Goal: Task Accomplishment & Management: Complete application form

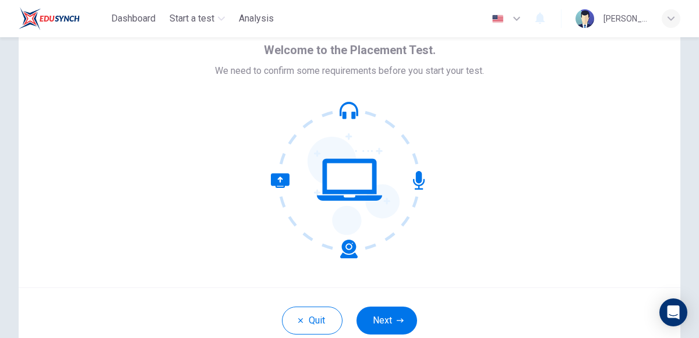
scroll to position [41, 0]
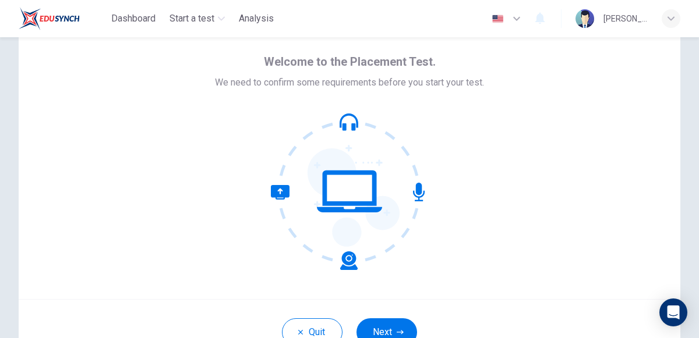
click at [323, 180] on icon at bounding box center [349, 192] width 65 height 42
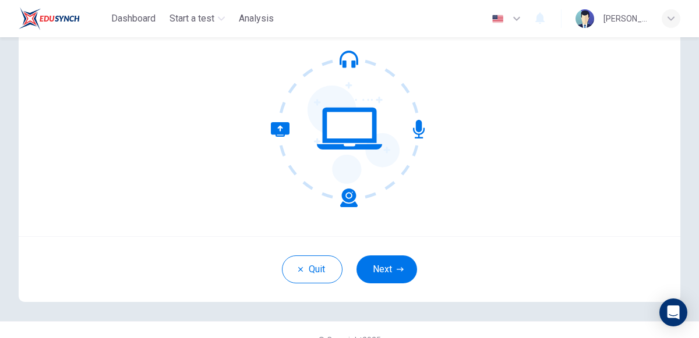
scroll to position [123, 0]
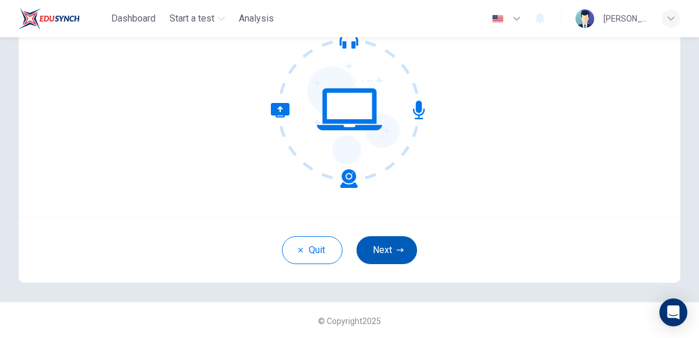
click at [381, 260] on button "Next" at bounding box center [386, 250] width 61 height 28
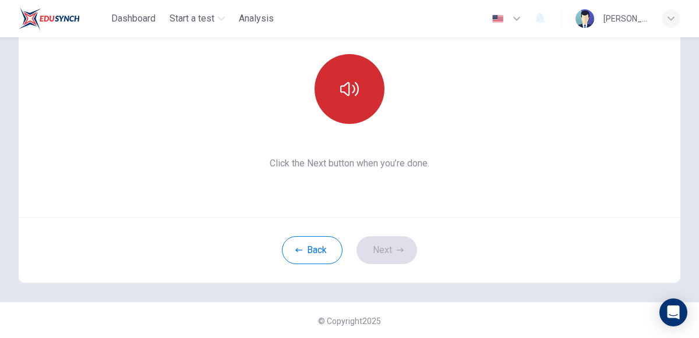
click at [342, 95] on icon "button" at bounding box center [349, 89] width 19 height 19
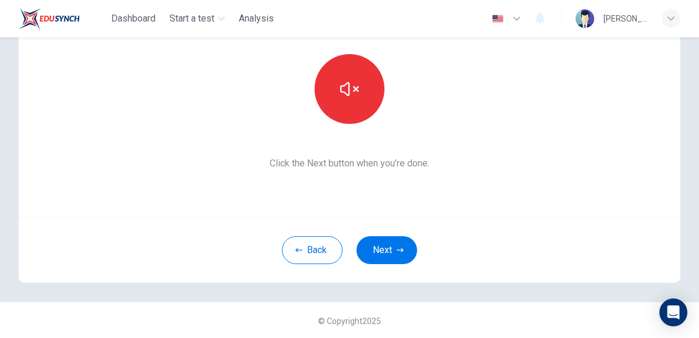
click at [376, 267] on div "Back Next" at bounding box center [350, 250] width 662 height 66
click at [379, 260] on button "Next" at bounding box center [386, 250] width 61 height 28
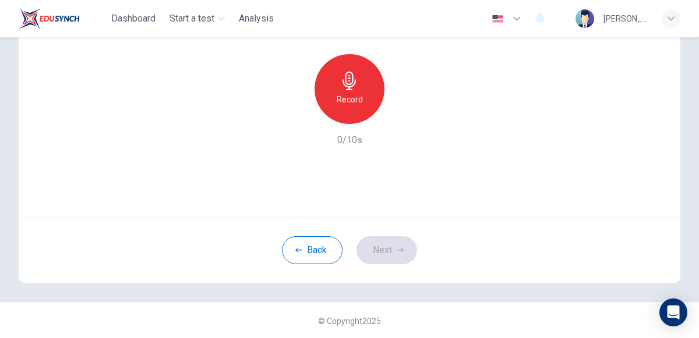
click at [359, 103] on h6 "Record" at bounding box center [350, 100] width 26 height 14
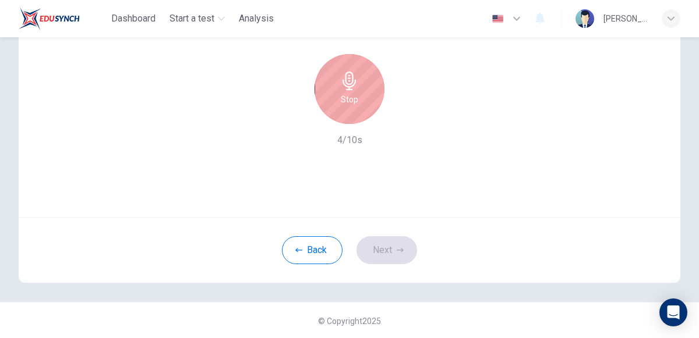
click at [413, 177] on div "Use this screen to make sure your microphone is working. Click the record butto…" at bounding box center [350, 78] width 662 height 280
click at [328, 79] on div "Stop" at bounding box center [350, 89] width 70 height 70
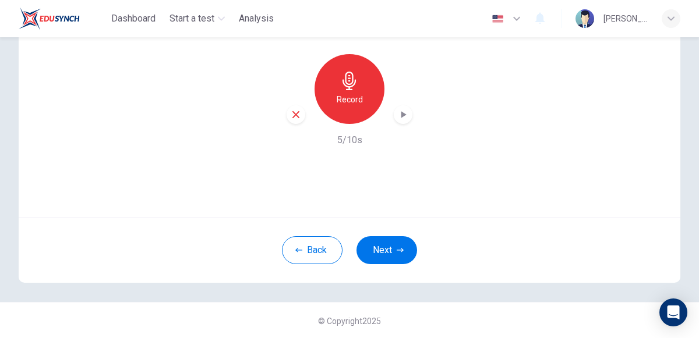
click at [404, 111] on icon "button" at bounding box center [403, 115] width 12 height 12
click at [382, 246] on button "Next" at bounding box center [386, 250] width 61 height 28
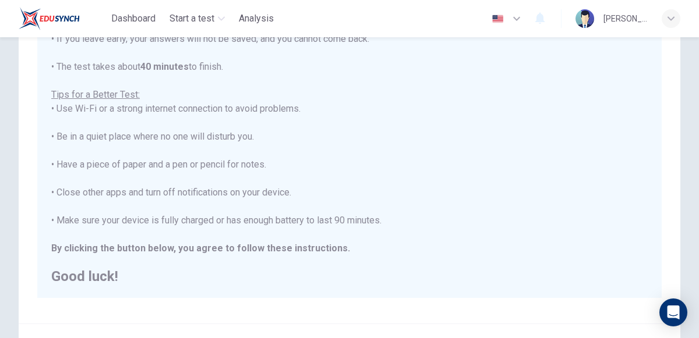
scroll to position [169, 0]
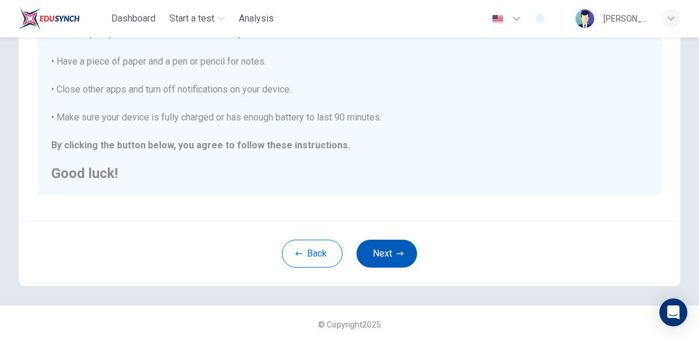
click at [382, 246] on button "Next" at bounding box center [386, 254] width 61 height 28
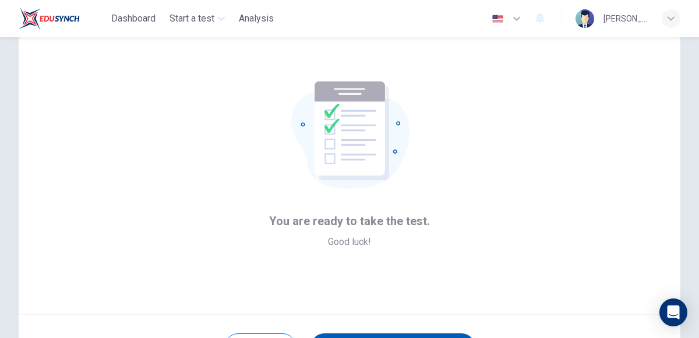
scroll to position [123, 0]
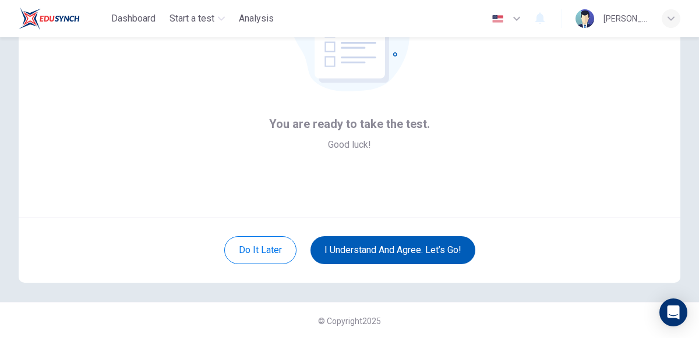
click at [382, 246] on button "I understand and agree. Let’s go!" at bounding box center [392, 250] width 165 height 28
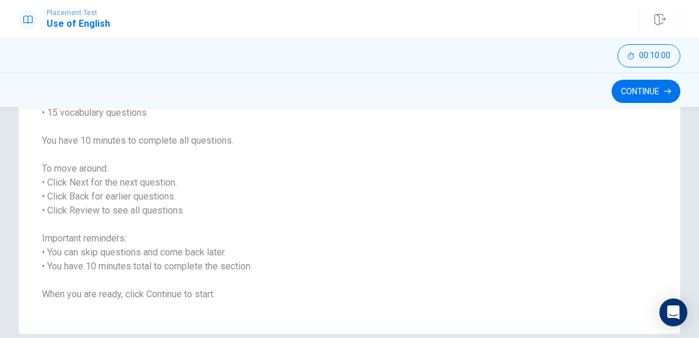
scroll to position [130, 0]
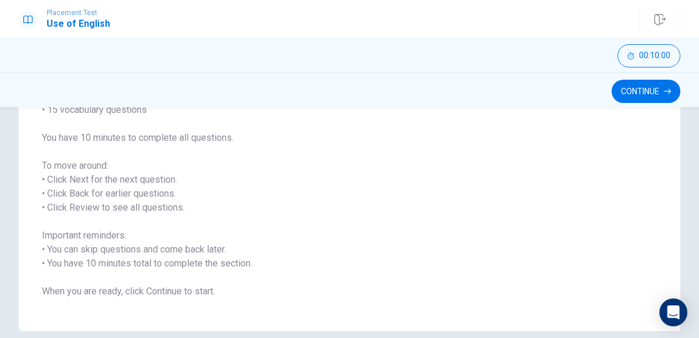
click at [382, 246] on span "You will answer 30 questions in total: • 15 grammar questions • 15 vocabulary q…" at bounding box center [349, 187] width 615 height 224
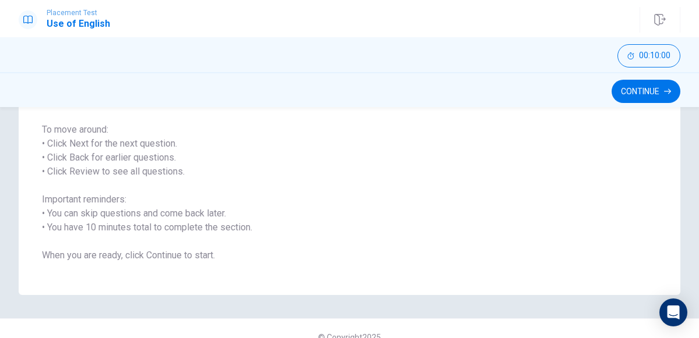
scroll to position [183, 0]
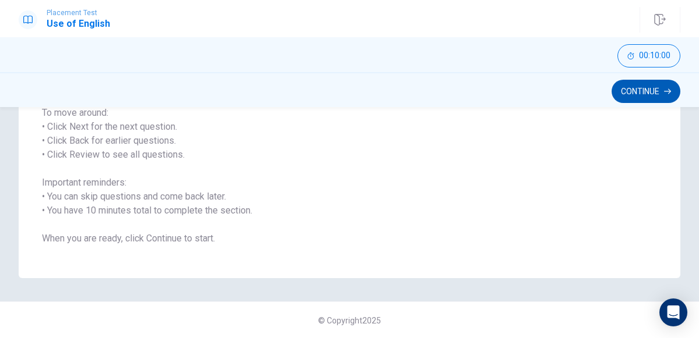
click at [656, 86] on button "Continue" at bounding box center [646, 91] width 69 height 23
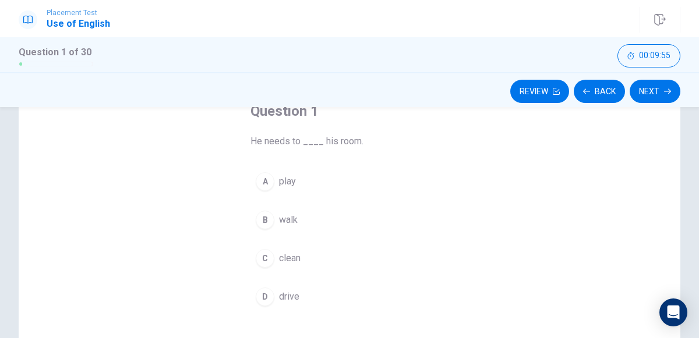
scroll to position [77, 0]
click at [266, 252] on div "C" at bounding box center [265, 257] width 19 height 19
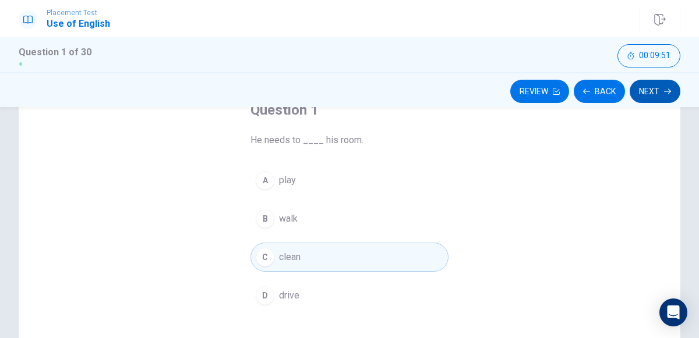
click at [663, 92] on button "Next" at bounding box center [655, 91] width 51 height 23
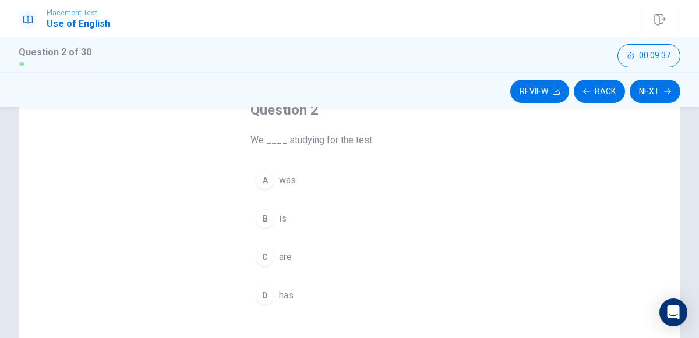
click at [267, 178] on div "A" at bounding box center [265, 180] width 19 height 19
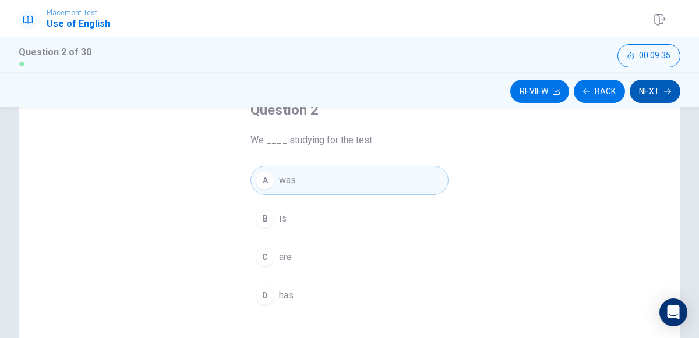
click at [656, 101] on button "Next" at bounding box center [655, 91] width 51 height 23
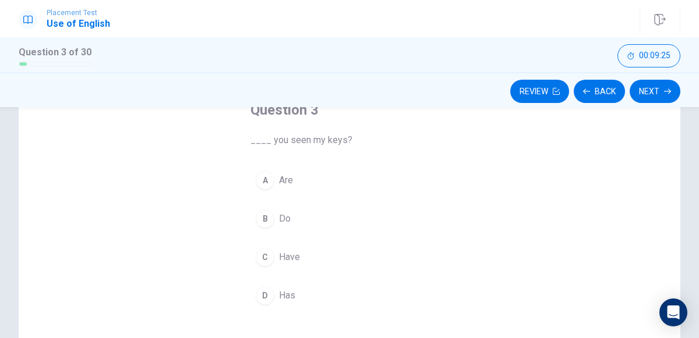
click at [269, 263] on div "C" at bounding box center [265, 257] width 19 height 19
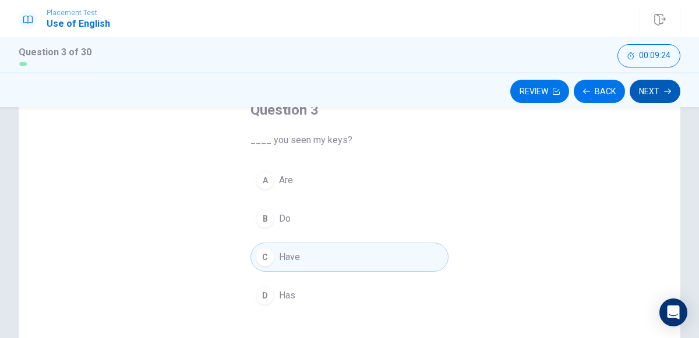
click at [652, 82] on button "Next" at bounding box center [655, 91] width 51 height 23
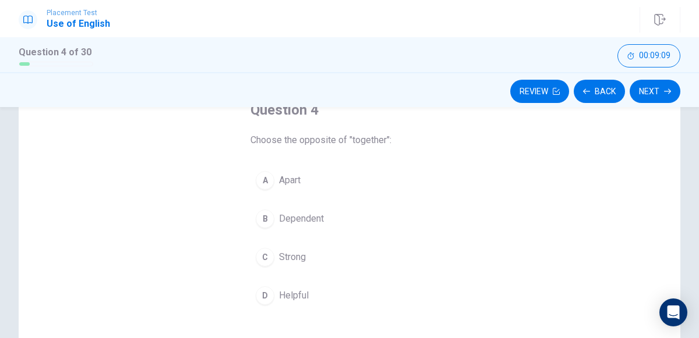
click at [274, 180] on button "A Apart" at bounding box center [349, 180] width 198 height 29
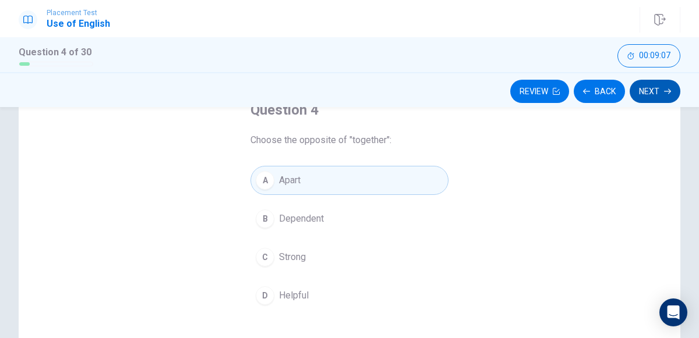
click at [663, 87] on button "Next" at bounding box center [655, 91] width 51 height 23
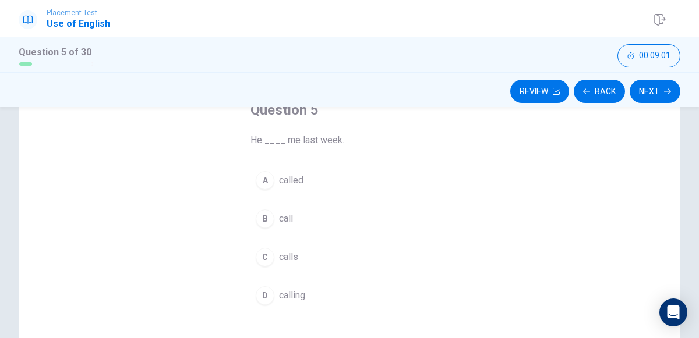
click at [268, 176] on div "A" at bounding box center [265, 180] width 19 height 19
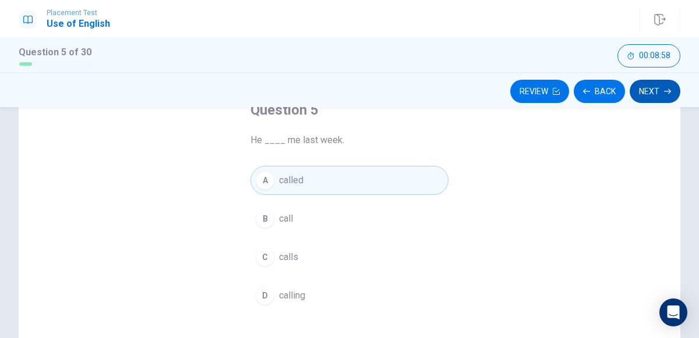
click at [668, 94] on button "Next" at bounding box center [655, 91] width 51 height 23
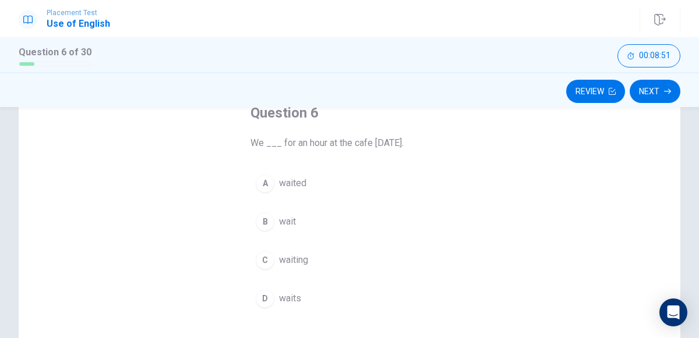
scroll to position [74, 0]
click at [262, 183] on div "A" at bounding box center [265, 184] width 19 height 19
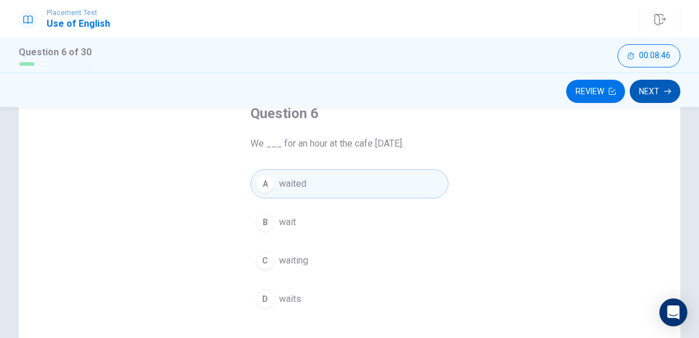
click at [668, 87] on button "Next" at bounding box center [655, 91] width 51 height 23
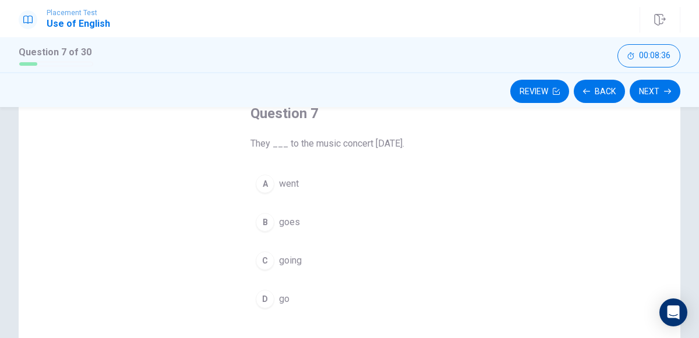
click at [269, 180] on div "A" at bounding box center [265, 184] width 19 height 19
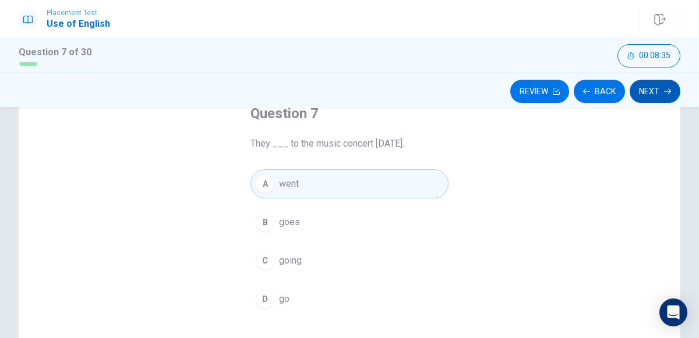
click at [665, 94] on icon "button" at bounding box center [667, 91] width 7 height 7
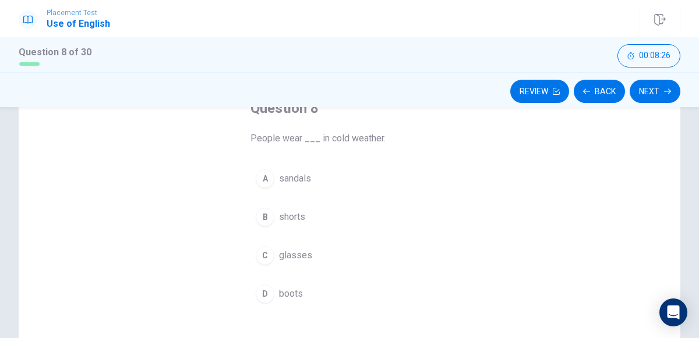
scroll to position [75, 0]
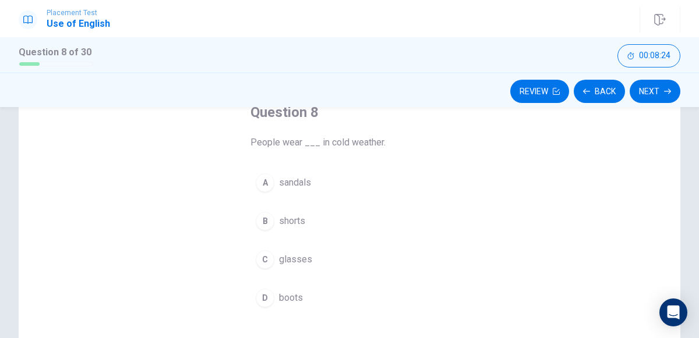
click at [264, 298] on div "D" at bounding box center [265, 298] width 19 height 19
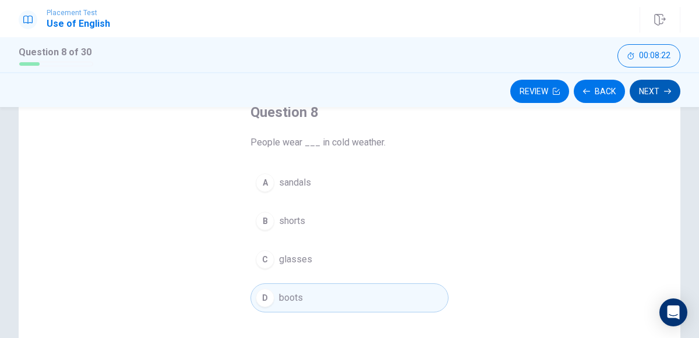
click at [671, 88] on button "Next" at bounding box center [655, 91] width 51 height 23
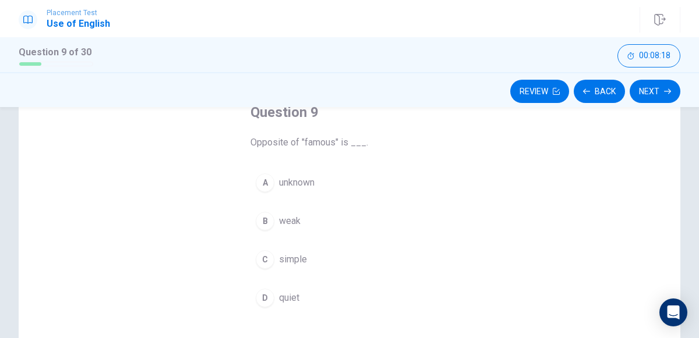
click at [293, 176] on span "unknown" at bounding box center [297, 183] width 36 height 14
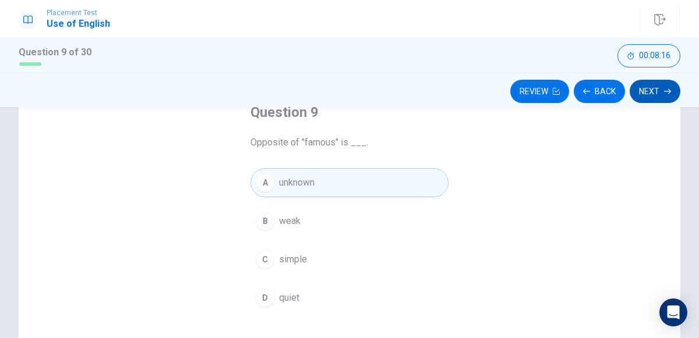
click at [654, 95] on button "Next" at bounding box center [655, 91] width 51 height 23
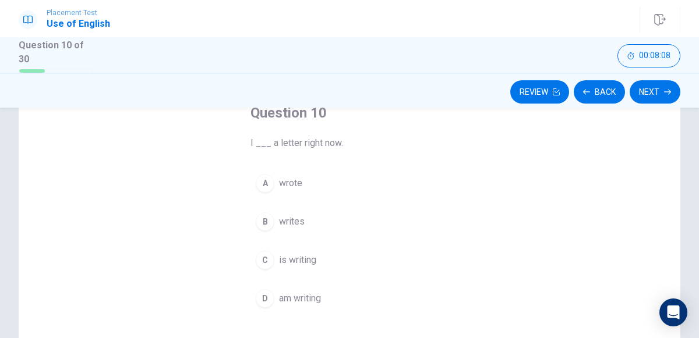
click at [311, 303] on button "D am writing" at bounding box center [349, 298] width 198 height 29
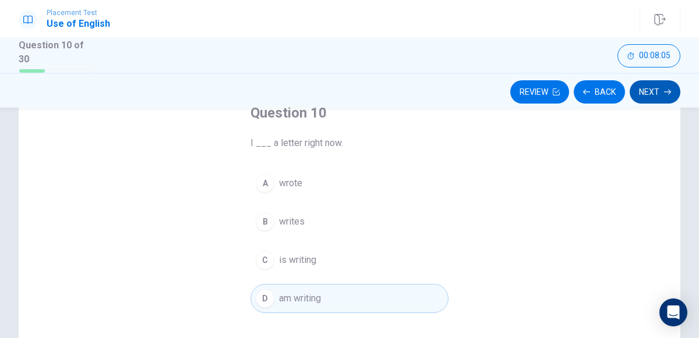
click at [671, 98] on button "Next" at bounding box center [655, 91] width 51 height 23
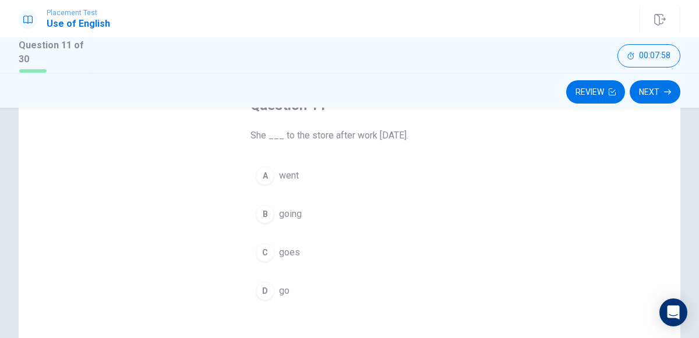
scroll to position [82, 0]
click at [306, 175] on button "A went" at bounding box center [349, 177] width 198 height 29
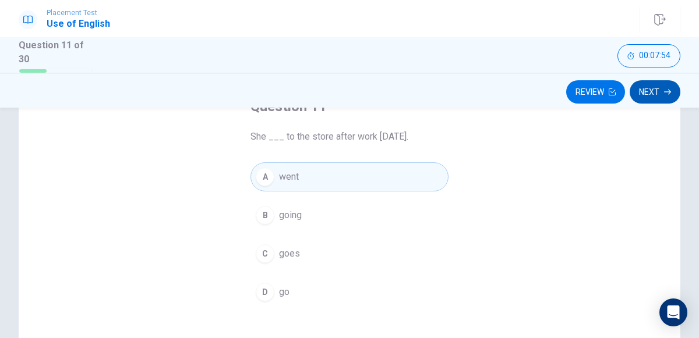
click at [658, 88] on button "Next" at bounding box center [655, 91] width 51 height 23
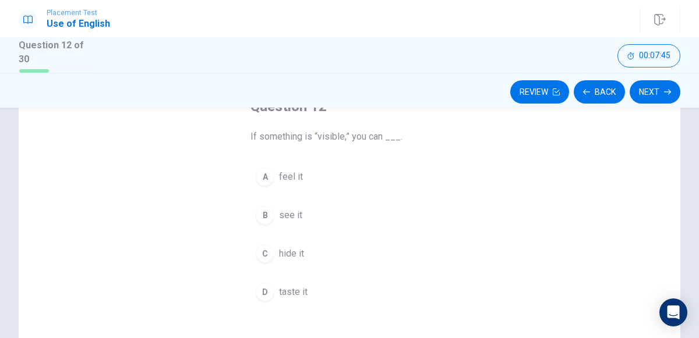
click at [274, 207] on button "B see it" at bounding box center [349, 215] width 198 height 29
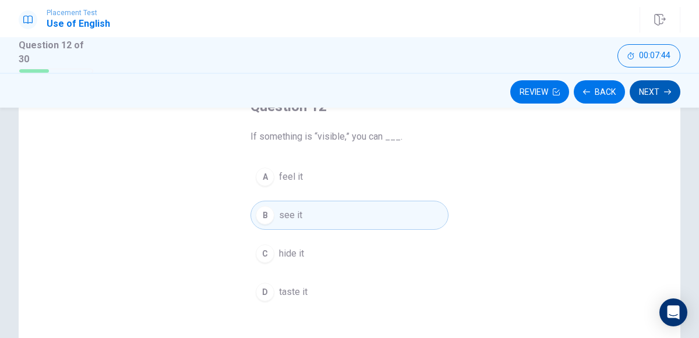
click at [648, 94] on button "Next" at bounding box center [655, 91] width 51 height 23
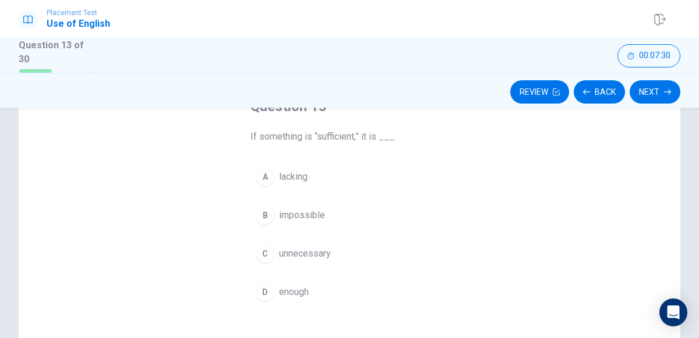
click at [272, 285] on div "D" at bounding box center [265, 292] width 19 height 19
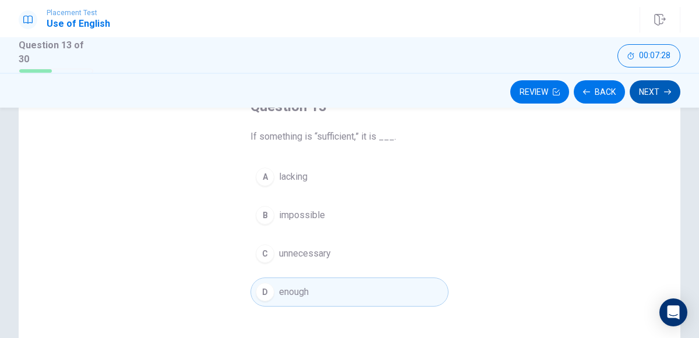
click at [655, 100] on button "Next" at bounding box center [655, 91] width 51 height 23
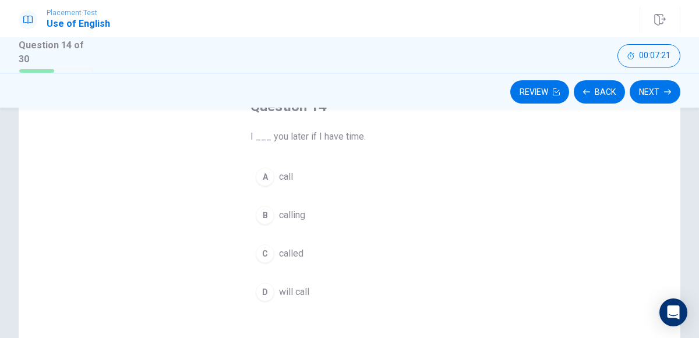
click at [281, 176] on span "call" at bounding box center [286, 177] width 14 height 14
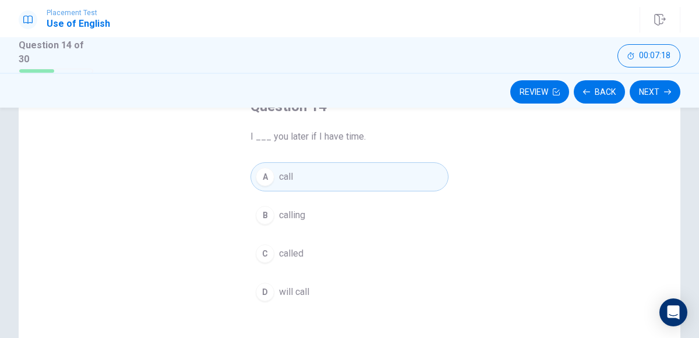
click at [313, 286] on button "D will call" at bounding box center [349, 292] width 198 height 29
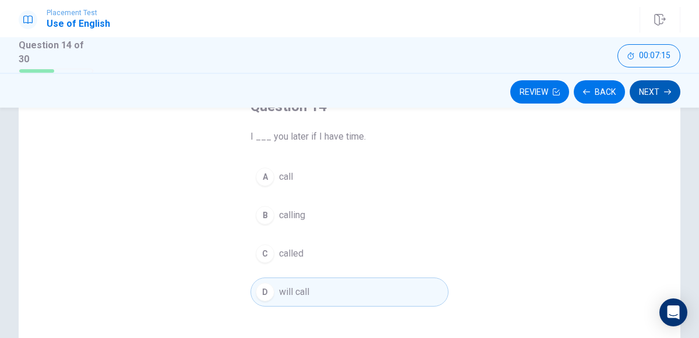
click at [637, 94] on button "Next" at bounding box center [655, 91] width 51 height 23
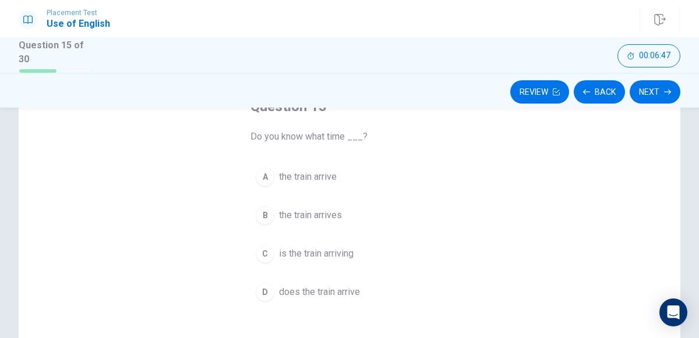
click at [354, 217] on button "B the train arrives" at bounding box center [349, 215] width 198 height 29
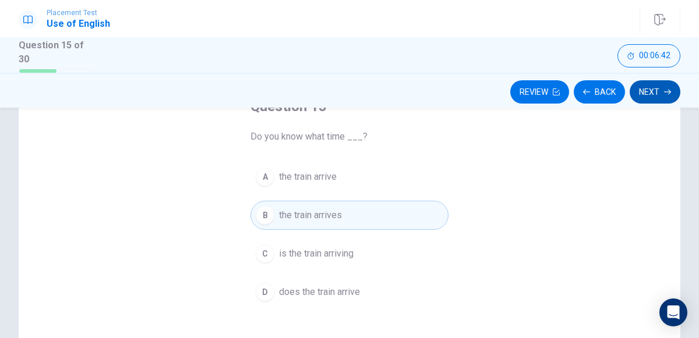
click at [658, 83] on button "Next" at bounding box center [655, 91] width 51 height 23
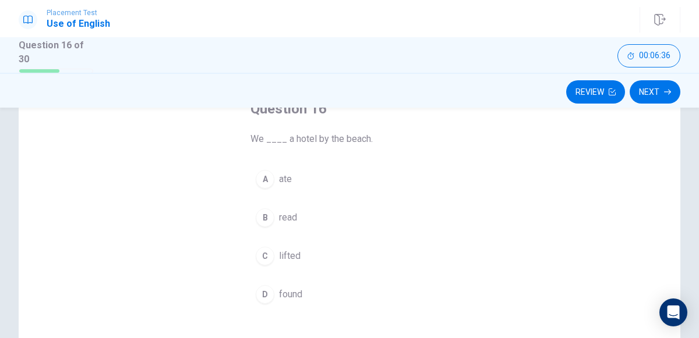
scroll to position [80, 0]
click at [268, 289] on div "D" at bounding box center [265, 293] width 19 height 19
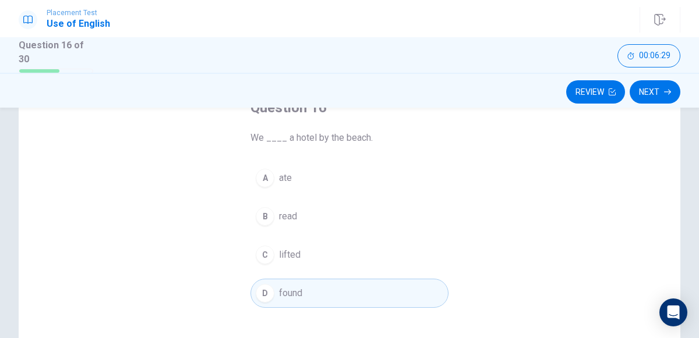
click at [665, 79] on div "Review Next" at bounding box center [349, 90] width 699 height 35
click at [659, 93] on button "Next" at bounding box center [655, 91] width 51 height 23
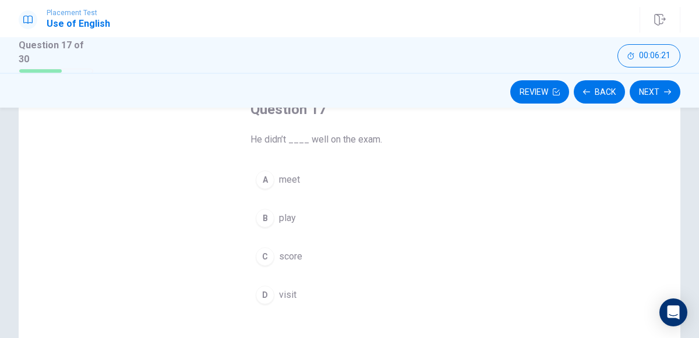
scroll to position [79, 0]
click at [285, 254] on span "score" at bounding box center [290, 257] width 23 height 14
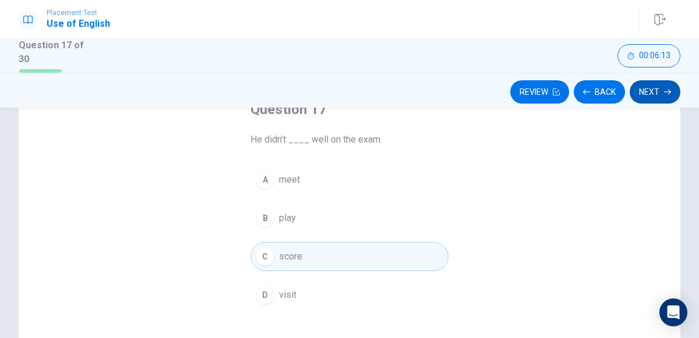
click at [669, 87] on button "Next" at bounding box center [655, 91] width 51 height 23
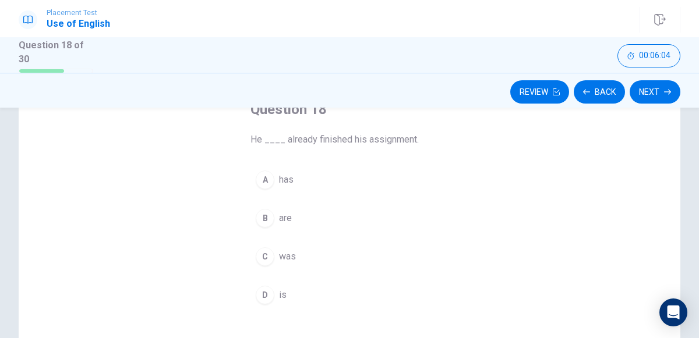
click at [281, 186] on button "A has" at bounding box center [349, 179] width 198 height 29
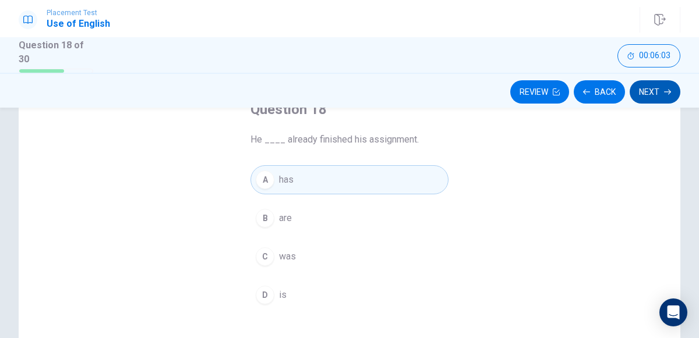
click at [642, 87] on button "Next" at bounding box center [655, 91] width 51 height 23
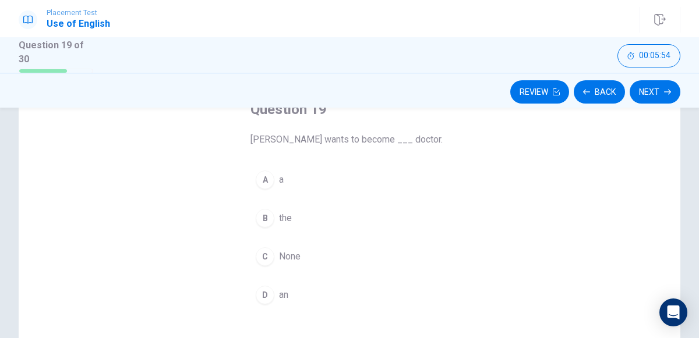
click at [261, 185] on div "A" at bounding box center [265, 180] width 19 height 19
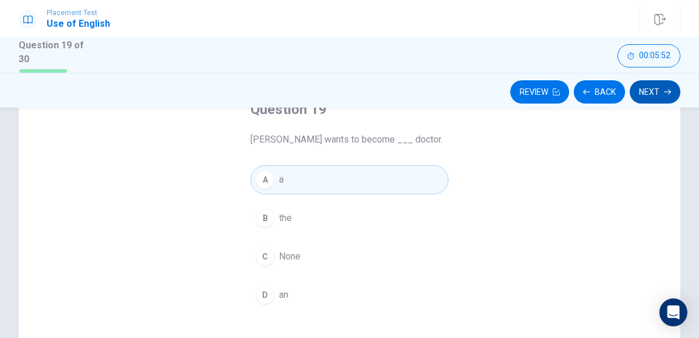
click at [663, 89] on button "Next" at bounding box center [655, 91] width 51 height 23
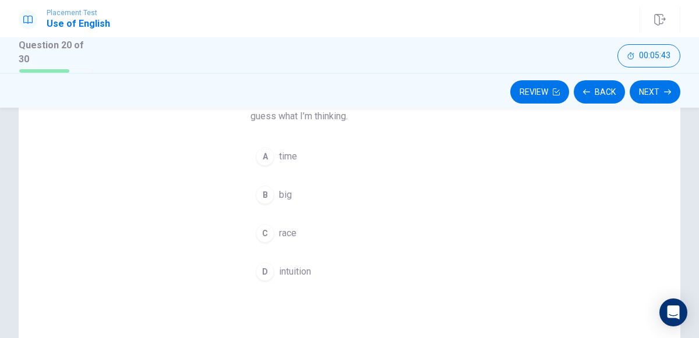
scroll to position [118, 0]
click at [267, 270] on div "D" at bounding box center [265, 270] width 19 height 19
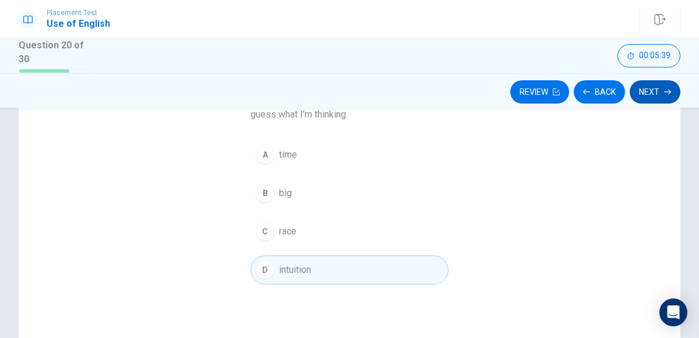
click at [662, 94] on button "Next" at bounding box center [655, 91] width 51 height 23
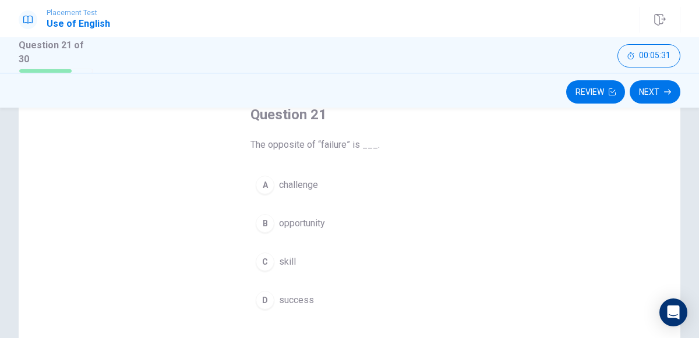
scroll to position [77, 0]
click at [279, 290] on span "success" at bounding box center [296, 297] width 35 height 14
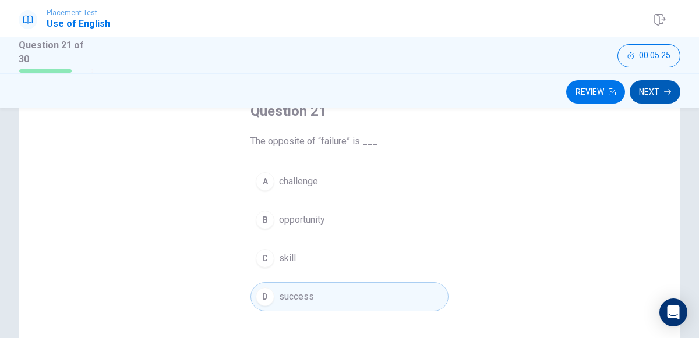
click at [647, 91] on button "Next" at bounding box center [655, 91] width 51 height 23
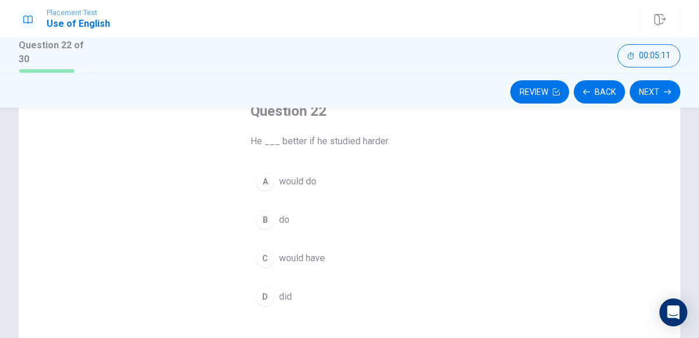
click at [324, 178] on button "A would do" at bounding box center [349, 181] width 198 height 29
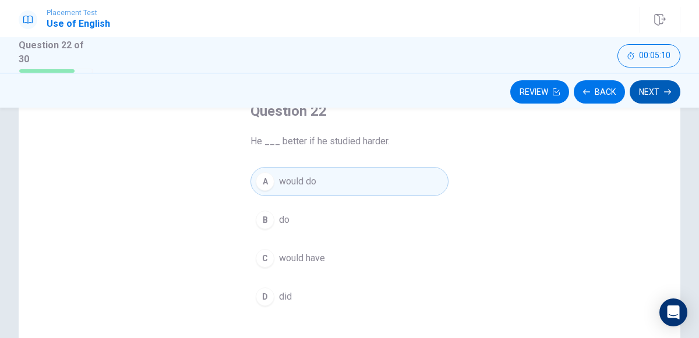
click at [652, 97] on button "Next" at bounding box center [655, 91] width 51 height 23
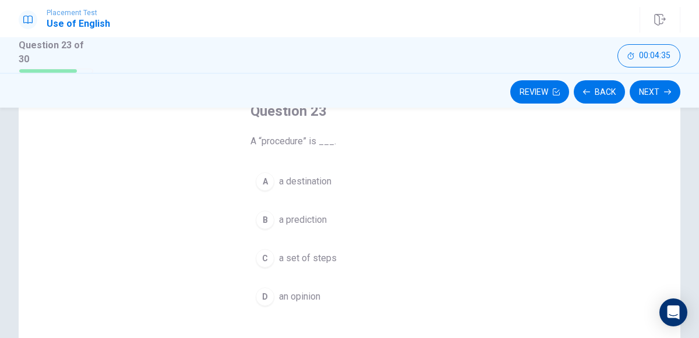
click at [259, 207] on button "B a prediction" at bounding box center [349, 220] width 198 height 29
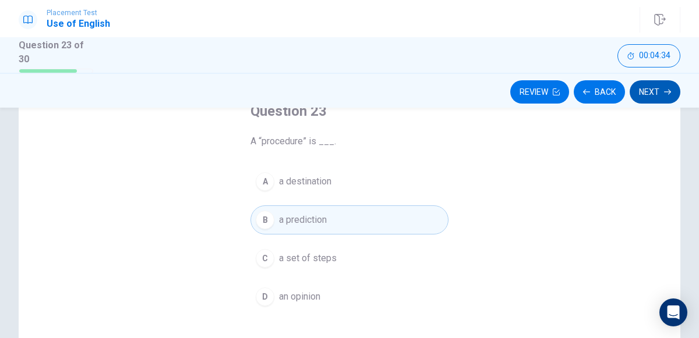
click at [656, 84] on button "Next" at bounding box center [655, 91] width 51 height 23
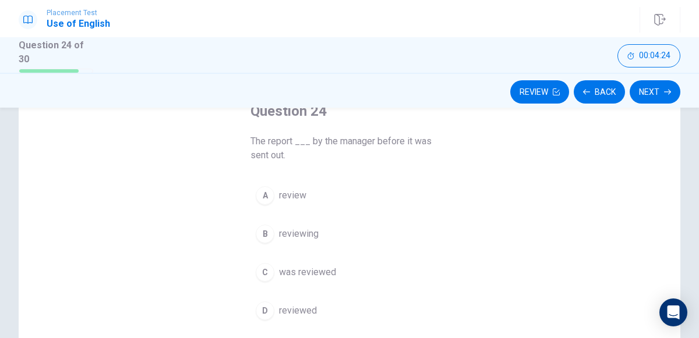
click at [276, 263] on button "C was reviewed" at bounding box center [349, 272] width 198 height 29
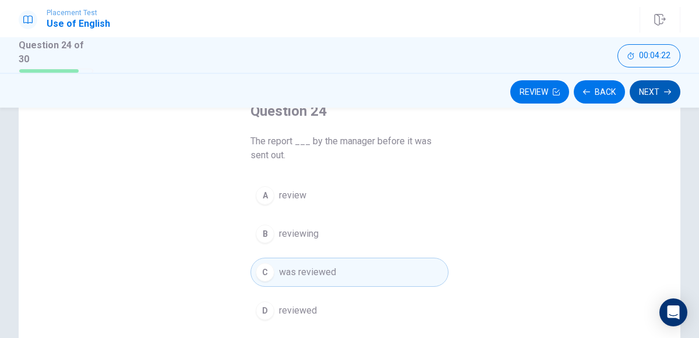
click at [642, 96] on button "Next" at bounding box center [655, 91] width 51 height 23
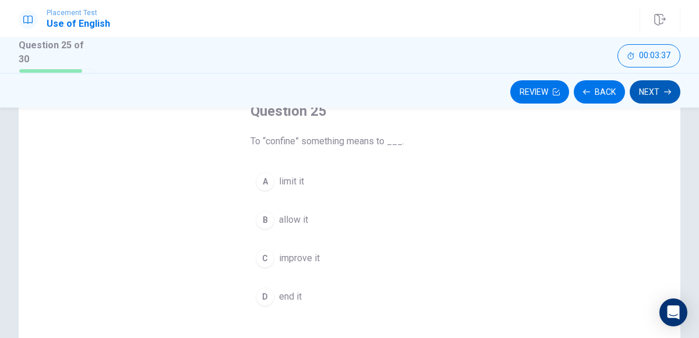
click at [655, 80] on button "Next" at bounding box center [655, 91] width 51 height 23
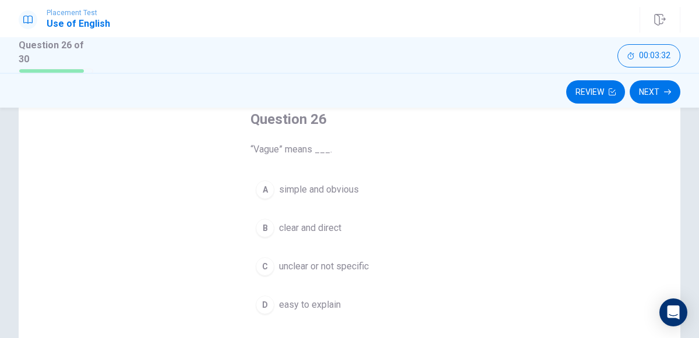
scroll to position [70, 0]
click at [654, 91] on button "Next" at bounding box center [655, 91] width 51 height 23
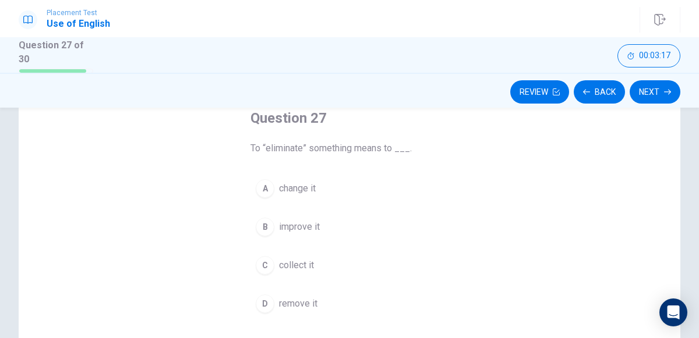
click at [294, 303] on span "remove it" at bounding box center [298, 304] width 38 height 14
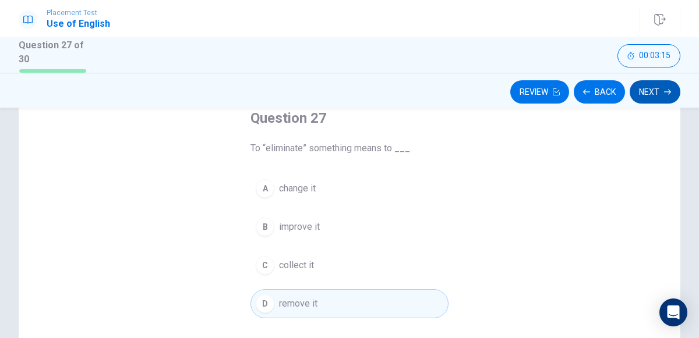
click at [649, 83] on button "Next" at bounding box center [655, 91] width 51 height 23
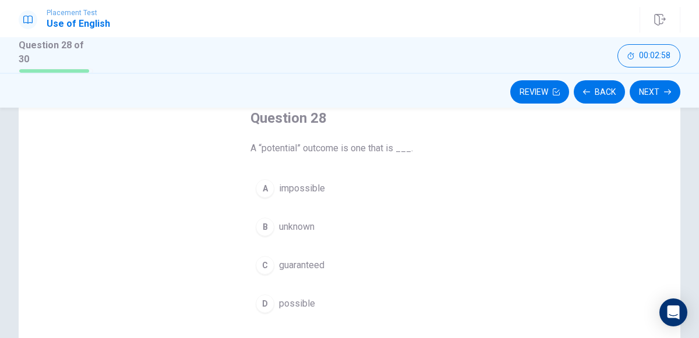
click at [318, 300] on button "D possible" at bounding box center [349, 303] width 198 height 29
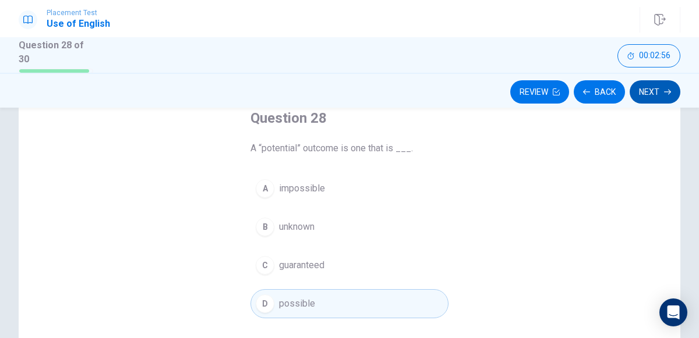
click at [660, 82] on button "Next" at bounding box center [655, 91] width 51 height 23
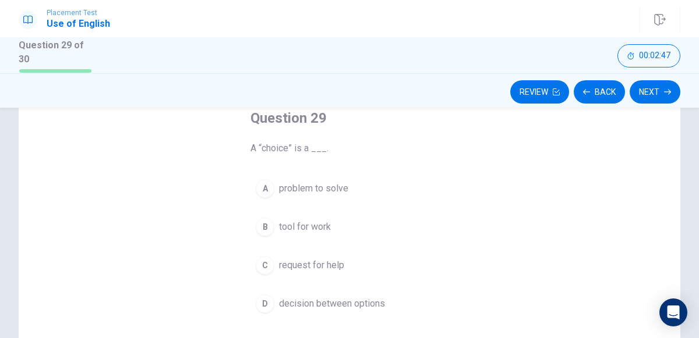
click at [277, 299] on button "D decision between options" at bounding box center [349, 303] width 198 height 29
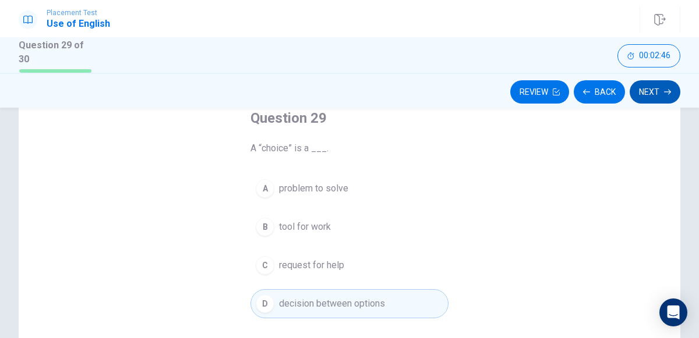
click at [666, 97] on button "Next" at bounding box center [655, 91] width 51 height 23
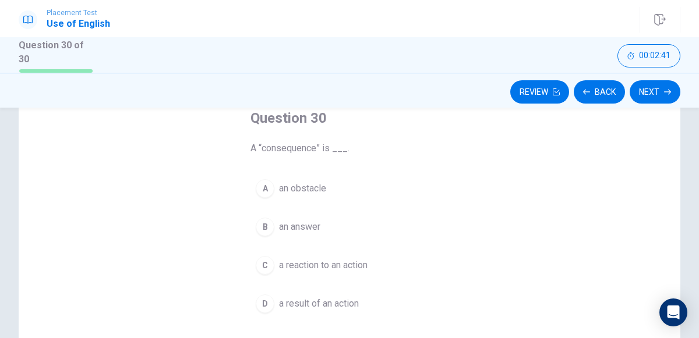
click at [361, 298] on button "D a result of an action" at bounding box center [349, 303] width 198 height 29
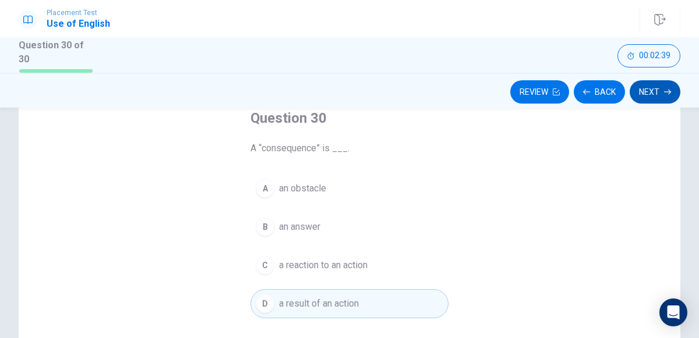
click at [656, 99] on button "Next" at bounding box center [655, 91] width 51 height 23
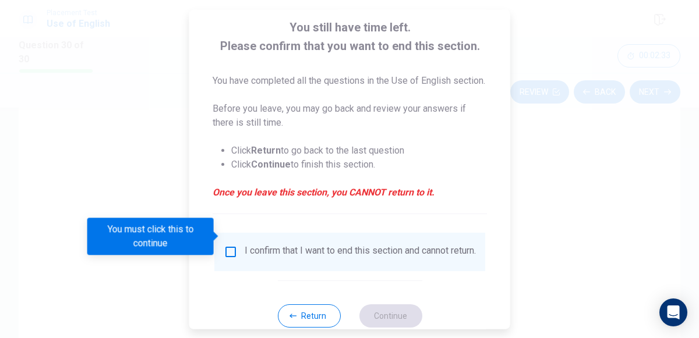
scroll to position [109, 0]
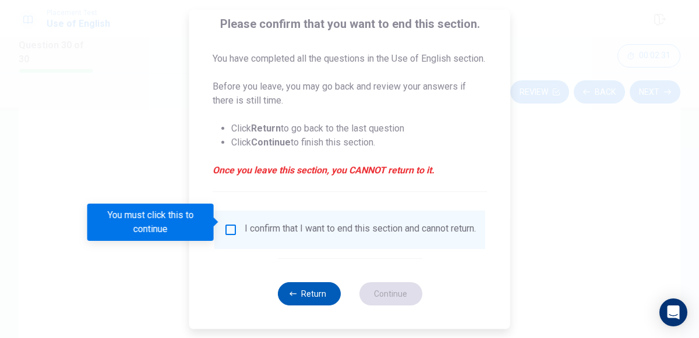
click at [302, 299] on button "Return" at bounding box center [308, 293] width 63 height 23
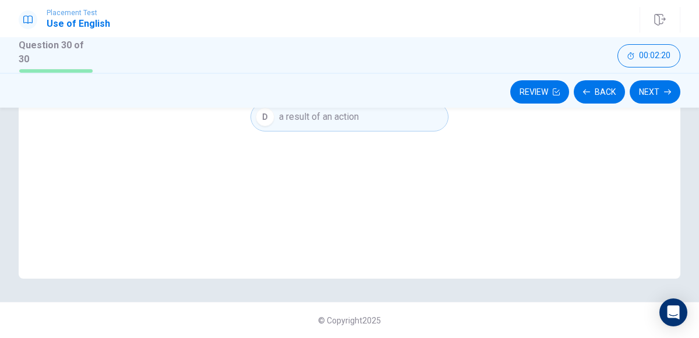
scroll to position [0, 0]
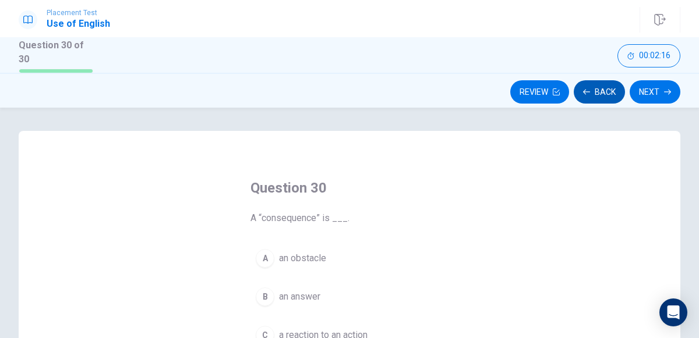
click at [608, 98] on button "Back" at bounding box center [599, 91] width 51 height 23
click at [591, 97] on button "Back" at bounding box center [599, 91] width 51 height 23
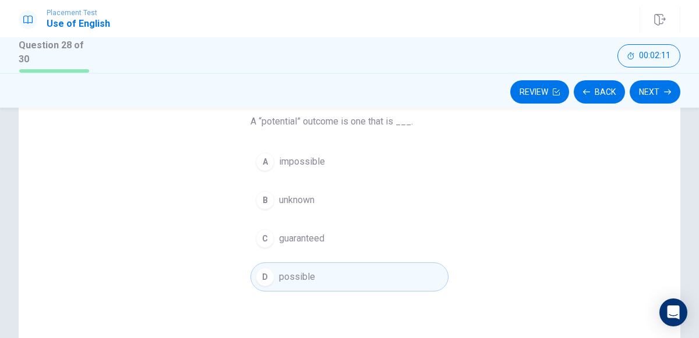
scroll to position [70, 0]
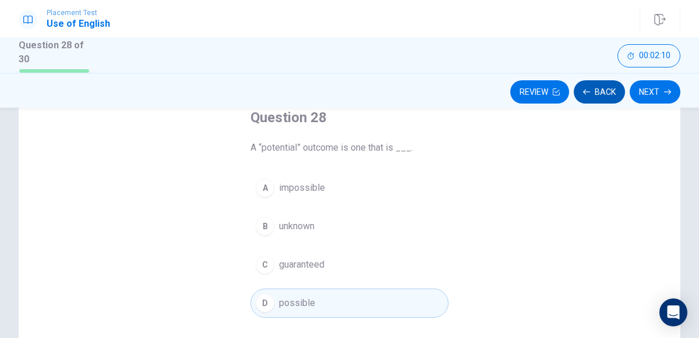
click at [603, 80] on button "Back" at bounding box center [599, 91] width 51 height 23
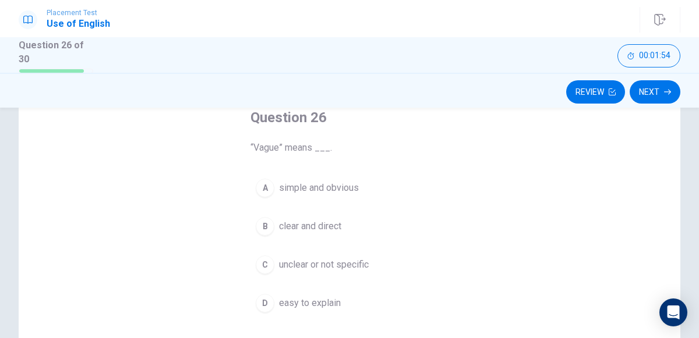
click at [333, 181] on span "simple and obvious" at bounding box center [319, 188] width 80 height 14
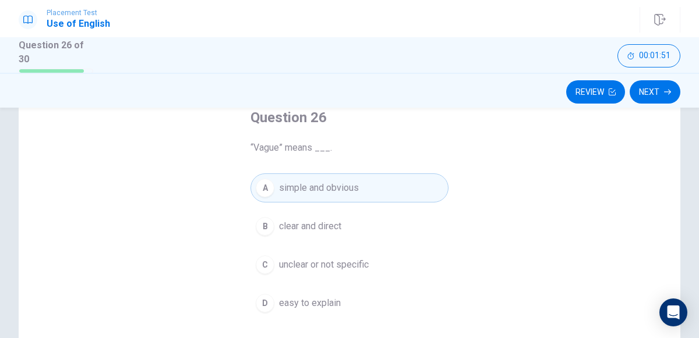
click at [354, 216] on button "B clear and direct" at bounding box center [349, 226] width 198 height 29
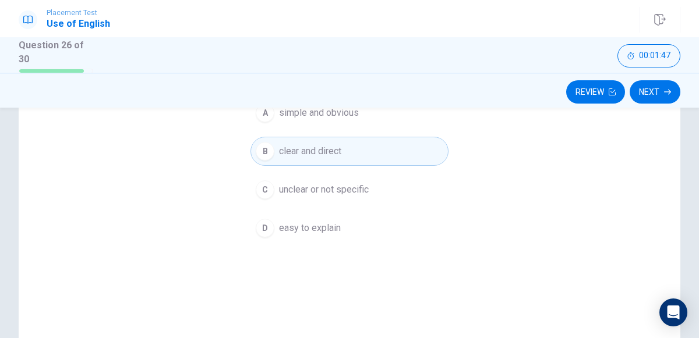
scroll to position [0, 0]
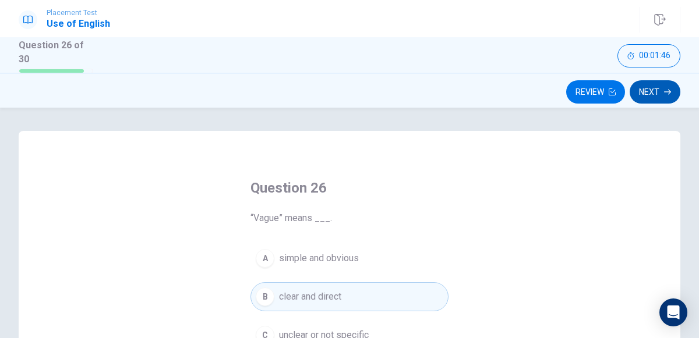
click at [661, 96] on button "Next" at bounding box center [655, 91] width 51 height 23
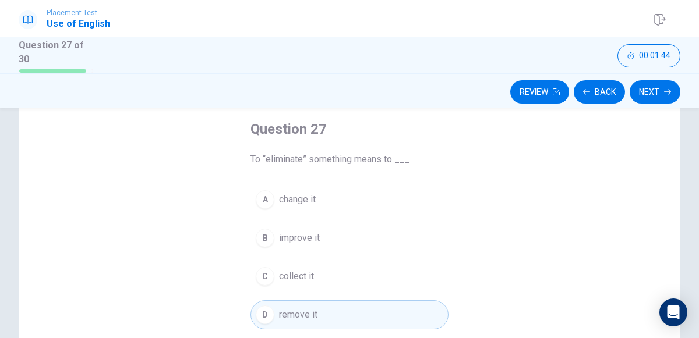
scroll to position [62, 0]
click at [602, 98] on button "Back" at bounding box center [599, 91] width 51 height 23
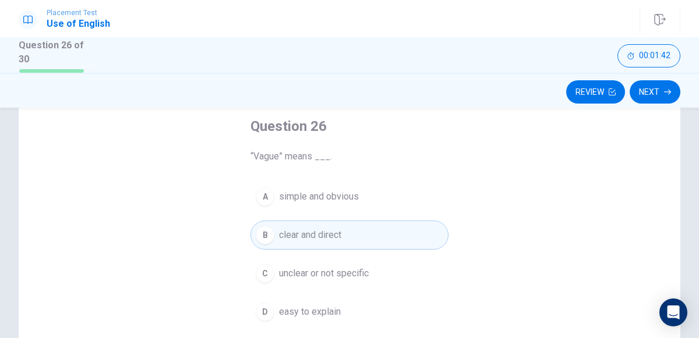
click at [602, 98] on button "Review" at bounding box center [595, 91] width 59 height 23
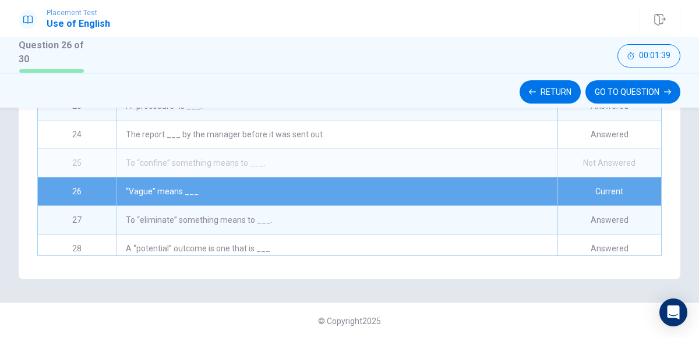
scroll to position [529, 0]
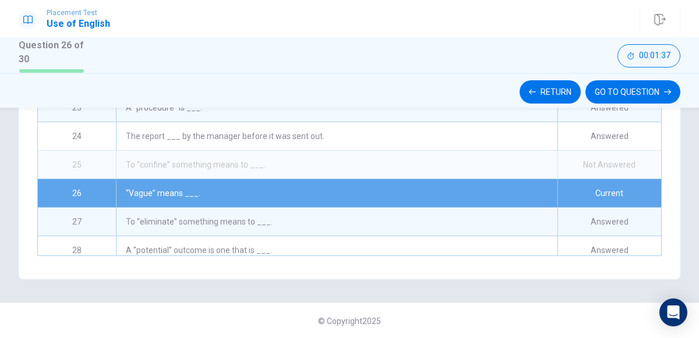
click at [428, 164] on div "To “confine” something means to ___." at bounding box center [337, 165] width 442 height 28
click at [599, 151] on div "Not Answered" at bounding box center [609, 165] width 104 height 28
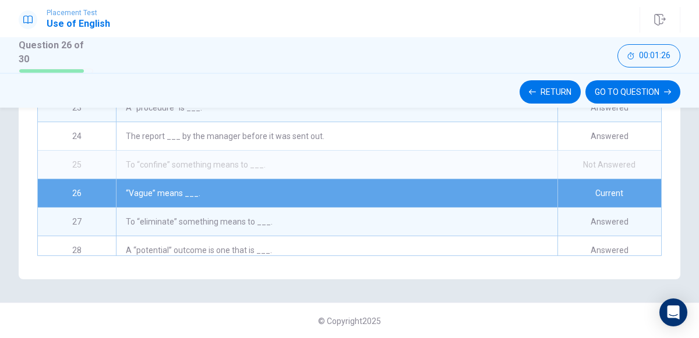
click at [603, 153] on div "Not Answered" at bounding box center [609, 165] width 104 height 28
click at [621, 89] on button "GO TO QUESTION" at bounding box center [632, 91] width 95 height 23
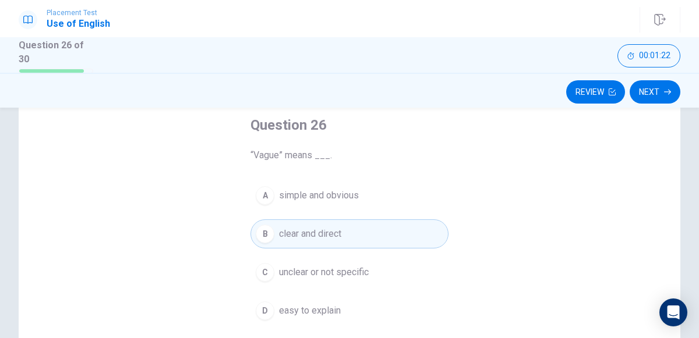
scroll to position [65, 0]
click at [595, 79] on div "Review Next" at bounding box center [349, 90] width 699 height 35
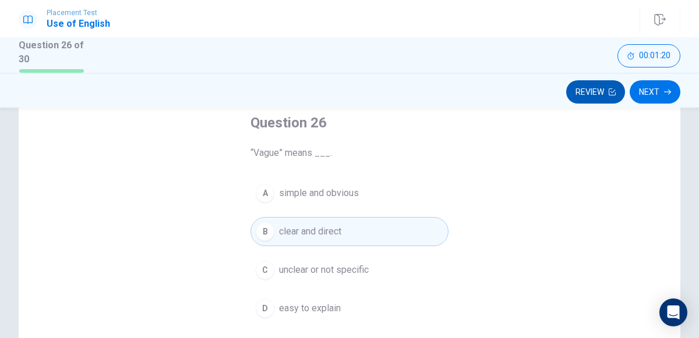
click at [595, 83] on button "Review" at bounding box center [595, 91] width 59 height 23
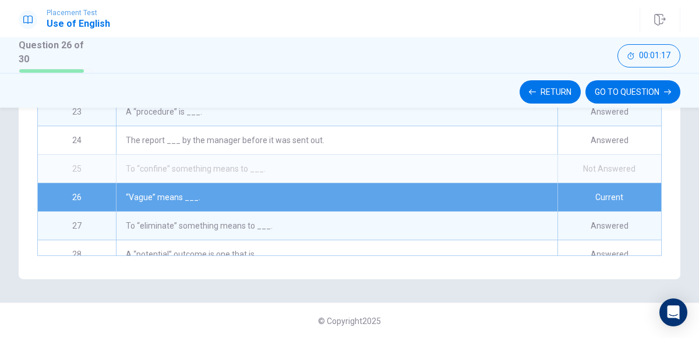
scroll to position [523, 0]
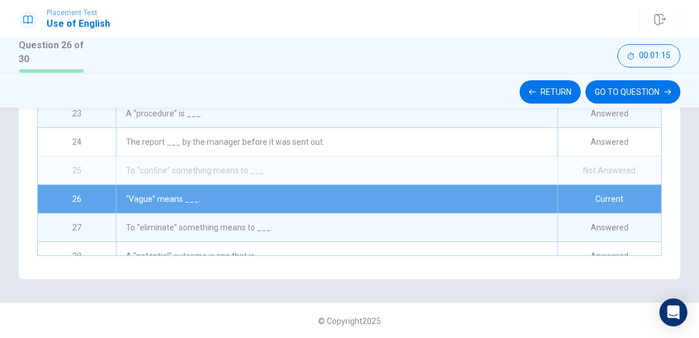
click at [136, 163] on div "To “confine” something means to ___." at bounding box center [337, 171] width 442 height 28
click at [559, 92] on button "Return" at bounding box center [550, 91] width 61 height 23
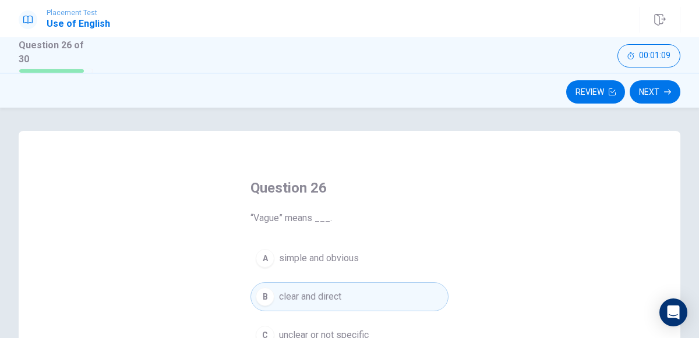
scroll to position [1, 0]
click at [654, 87] on button "Next" at bounding box center [655, 91] width 51 height 23
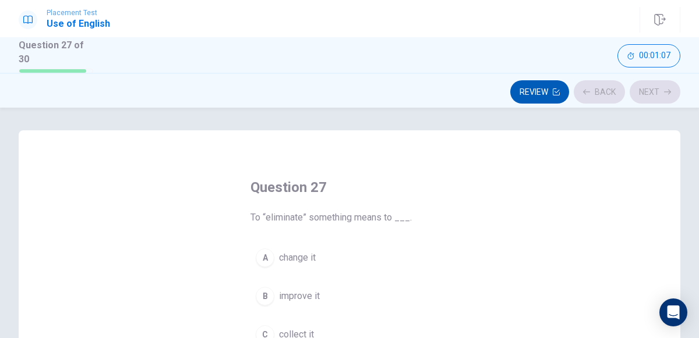
click at [556, 90] on icon "button" at bounding box center [556, 92] width 7 height 7
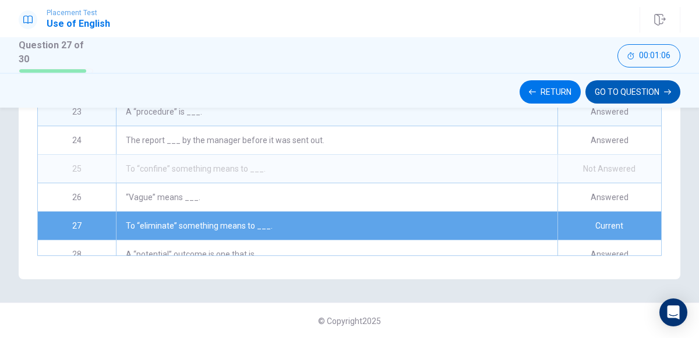
scroll to position [588, 0]
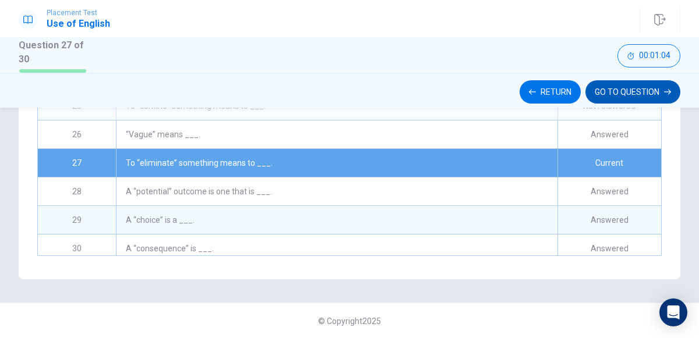
click at [645, 97] on button "GO TO QUESTION" at bounding box center [632, 91] width 95 height 23
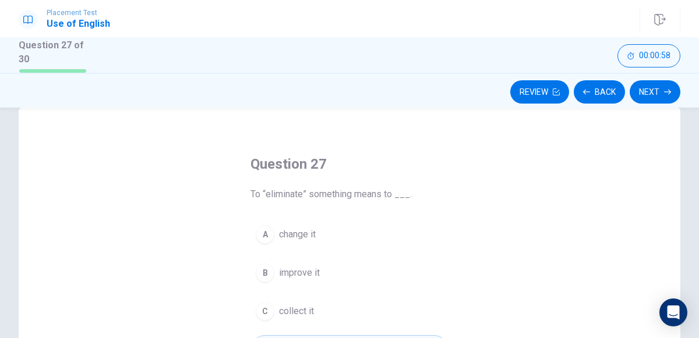
scroll to position [27, 0]
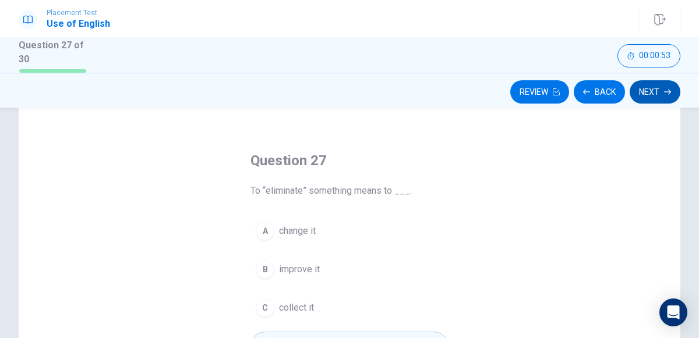
click at [644, 88] on button "Next" at bounding box center [655, 91] width 51 height 23
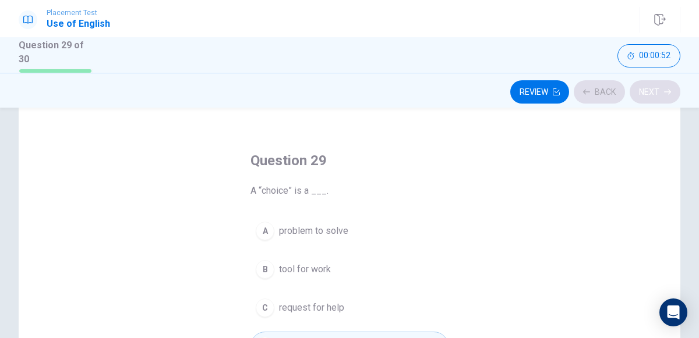
click at [644, 88] on div "Review Back Next" at bounding box center [350, 92] width 662 height 22
click at [644, 88] on button "Next" at bounding box center [655, 91] width 51 height 23
click at [644, 88] on div "Review Back Next" at bounding box center [350, 92] width 662 height 22
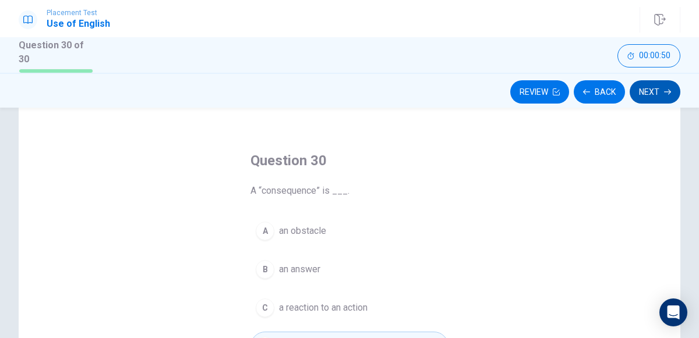
click at [644, 88] on button "Next" at bounding box center [655, 91] width 51 height 23
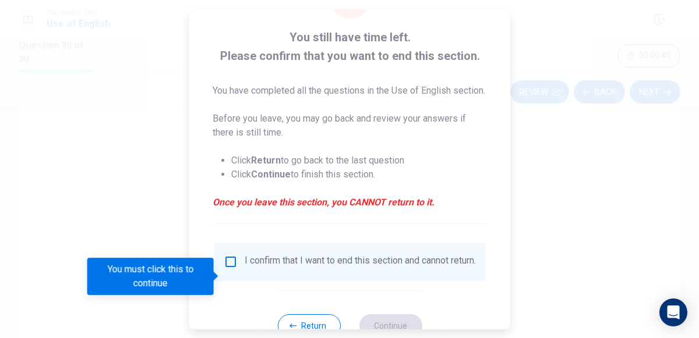
scroll to position [58, 0]
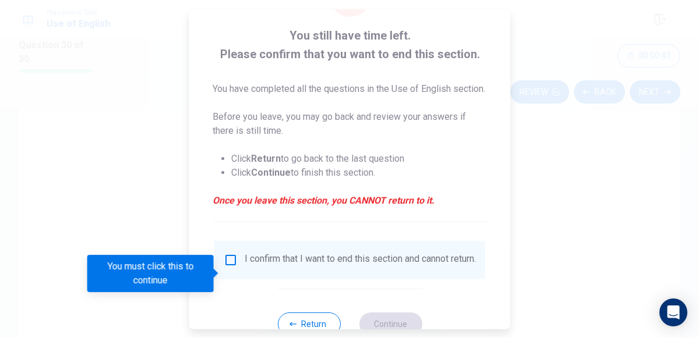
click at [697, 154] on div at bounding box center [349, 169] width 699 height 338
click at [564, 136] on div at bounding box center [349, 169] width 699 height 338
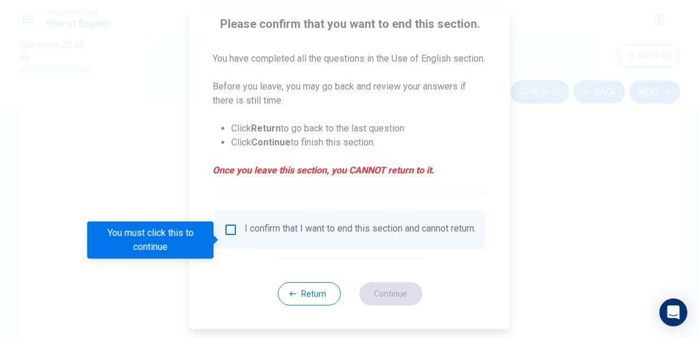
scroll to position [109, 0]
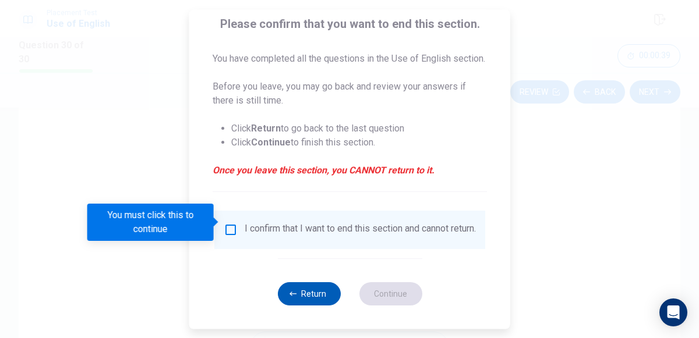
click at [315, 291] on button "Return" at bounding box center [308, 293] width 63 height 23
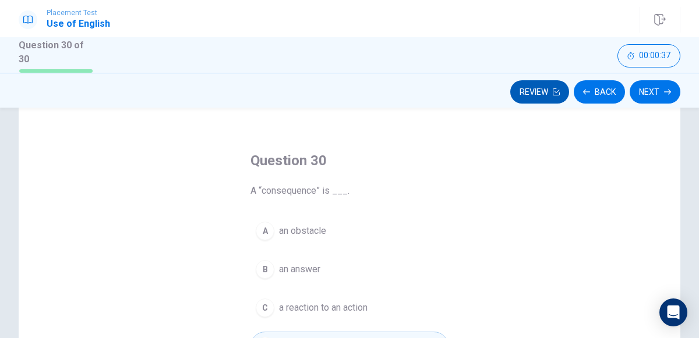
click at [532, 86] on button "Review" at bounding box center [539, 91] width 59 height 23
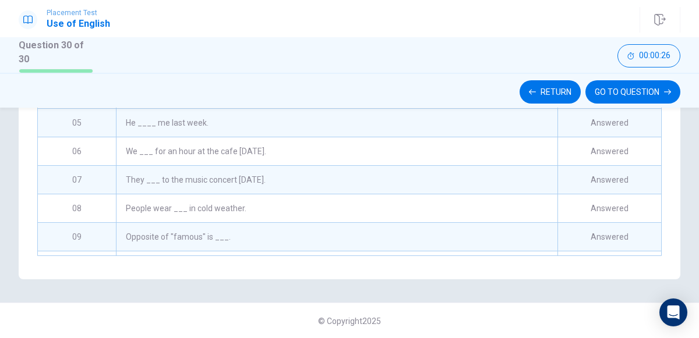
scroll to position [0, 0]
click at [428, 166] on div "They ___ to the music concert [DATE]." at bounding box center [337, 180] width 442 height 28
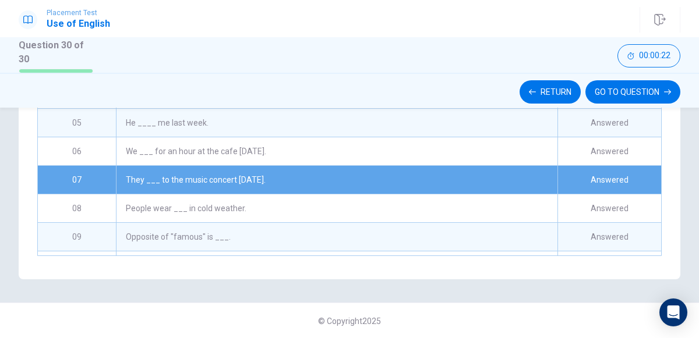
click at [428, 166] on div "They ___ to the music concert [DATE]." at bounding box center [337, 180] width 442 height 28
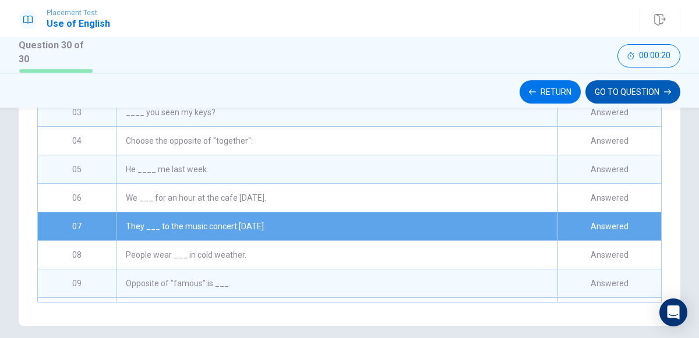
click at [608, 90] on button "GO TO QUESTION" at bounding box center [632, 91] width 95 height 23
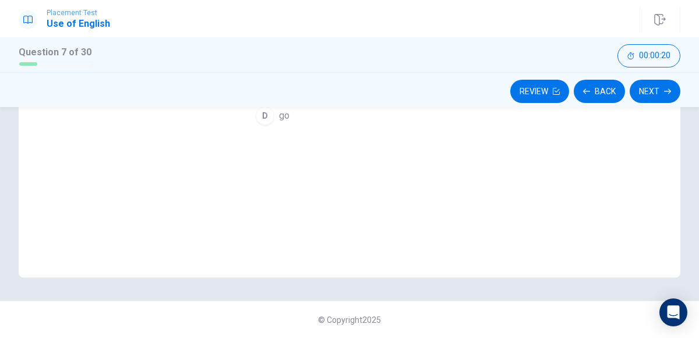
scroll to position [257, 0]
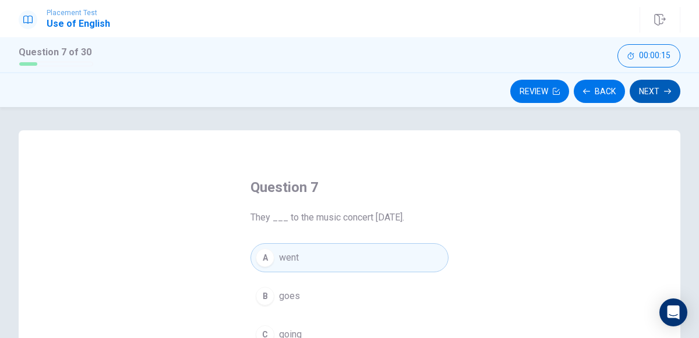
click at [656, 100] on button "Next" at bounding box center [655, 91] width 51 height 23
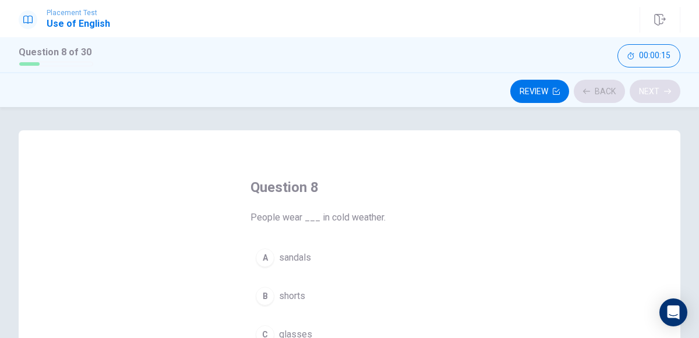
click at [656, 100] on div "Review Back Next" at bounding box center [350, 91] width 662 height 22
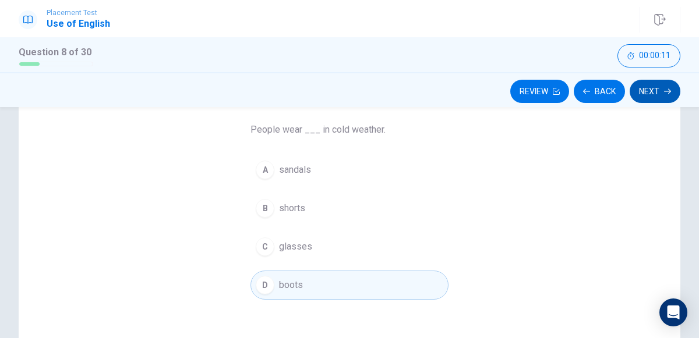
click at [644, 87] on button "Next" at bounding box center [655, 91] width 51 height 23
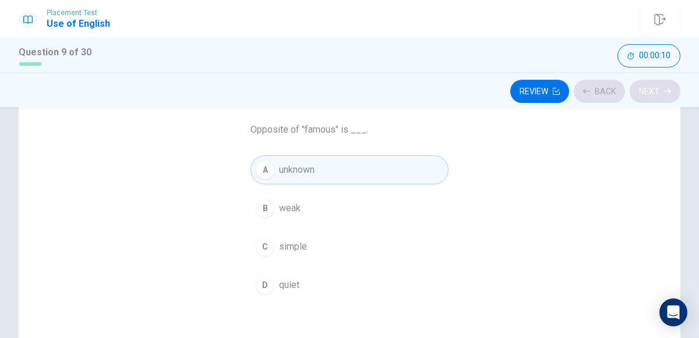
click at [644, 87] on div "Review Back Next" at bounding box center [350, 91] width 662 height 22
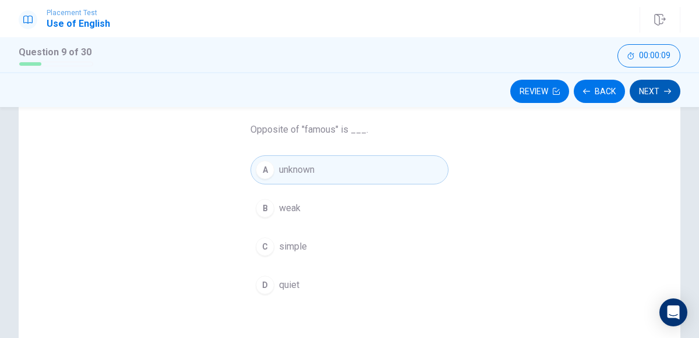
click at [644, 87] on button "Next" at bounding box center [655, 91] width 51 height 23
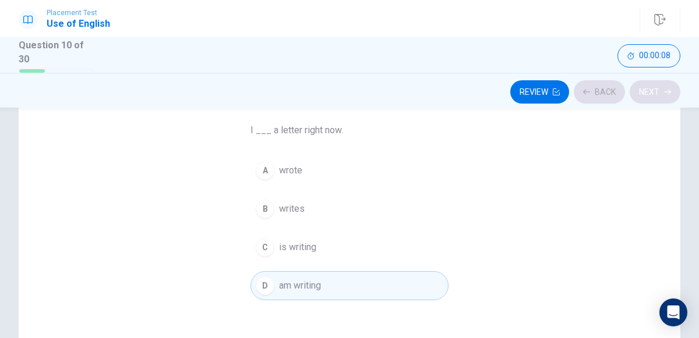
click at [644, 87] on div "Review Back Next" at bounding box center [350, 92] width 662 height 22
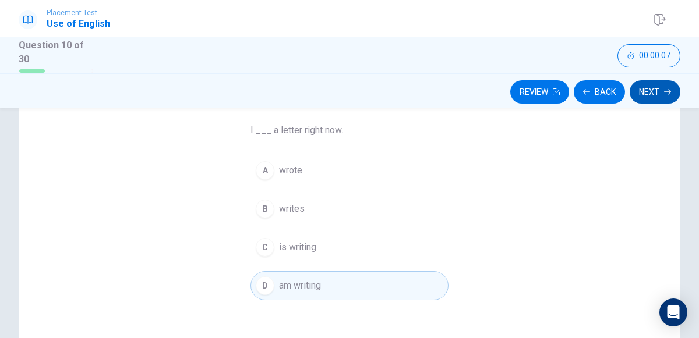
click at [644, 87] on button "Next" at bounding box center [655, 91] width 51 height 23
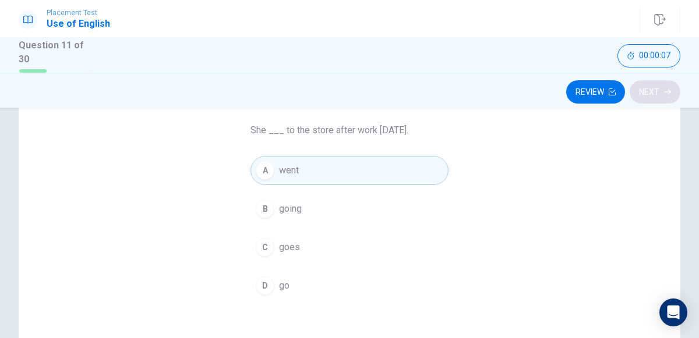
click at [644, 87] on div "Review Next" at bounding box center [350, 92] width 662 height 22
click at [644, 87] on button "Next" at bounding box center [655, 91] width 51 height 23
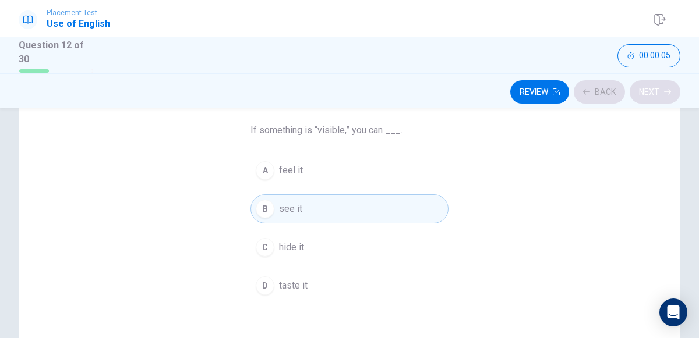
click at [644, 87] on div "Review Back Next" at bounding box center [350, 92] width 662 height 22
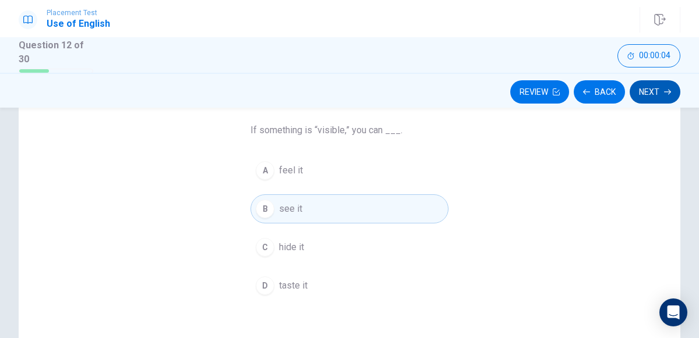
click at [644, 87] on button "Next" at bounding box center [655, 91] width 51 height 23
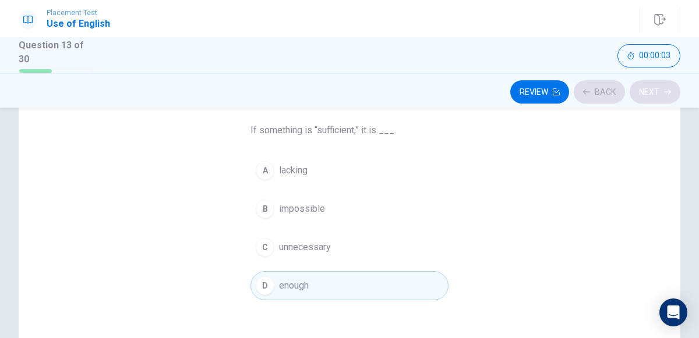
click at [644, 87] on button "Next" at bounding box center [655, 91] width 51 height 23
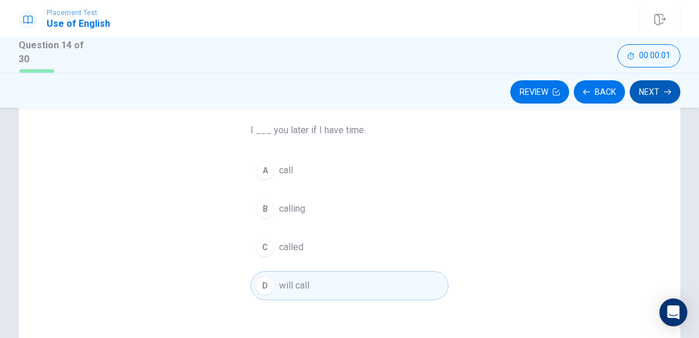
click at [644, 87] on button "Next" at bounding box center [655, 91] width 51 height 23
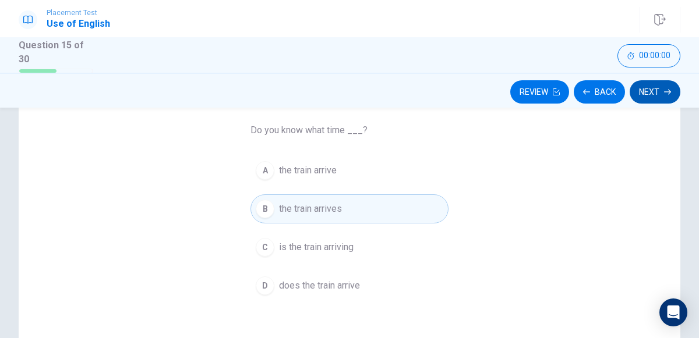
click at [644, 87] on button "Next" at bounding box center [655, 91] width 51 height 23
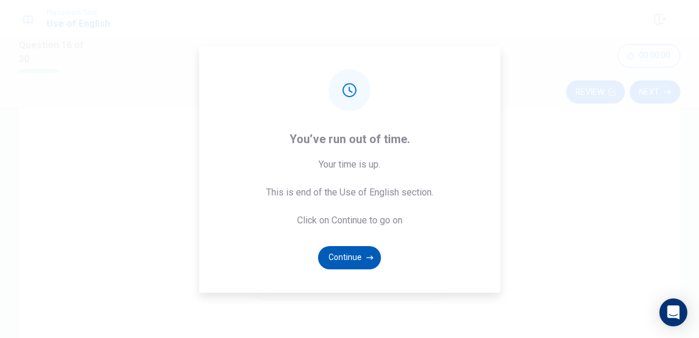
click at [344, 257] on button "Continue" at bounding box center [349, 257] width 63 height 23
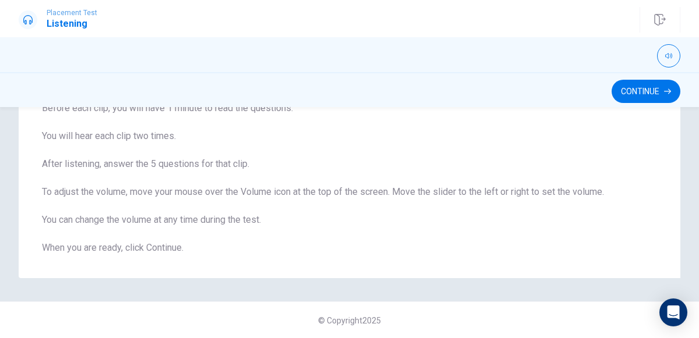
scroll to position [0, 0]
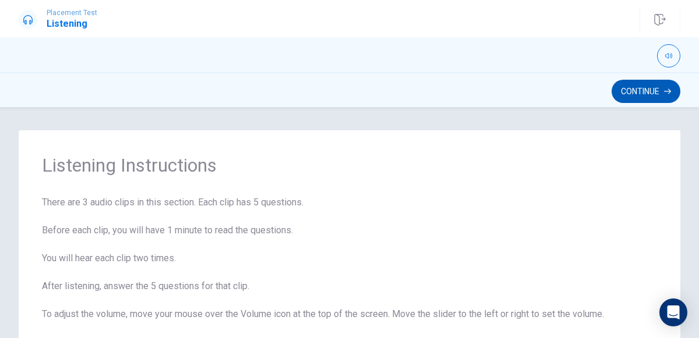
click at [634, 96] on button "Continue" at bounding box center [646, 91] width 69 height 23
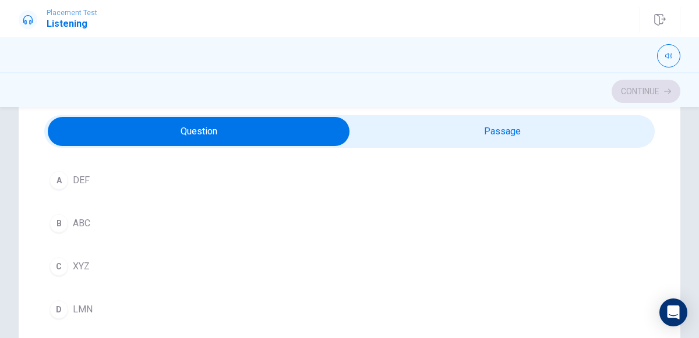
scroll to position [69, 0]
click at [66, 267] on div "C" at bounding box center [59, 268] width 19 height 19
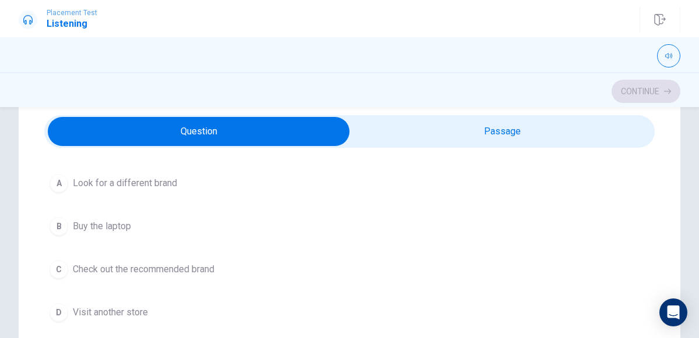
scroll to position [335, 0]
click at [56, 184] on div "A" at bounding box center [59, 181] width 19 height 19
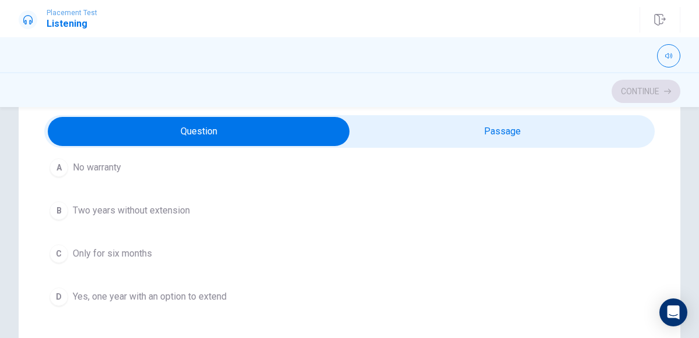
scroll to position [615, 0]
click at [56, 297] on div "D" at bounding box center [59, 296] width 19 height 19
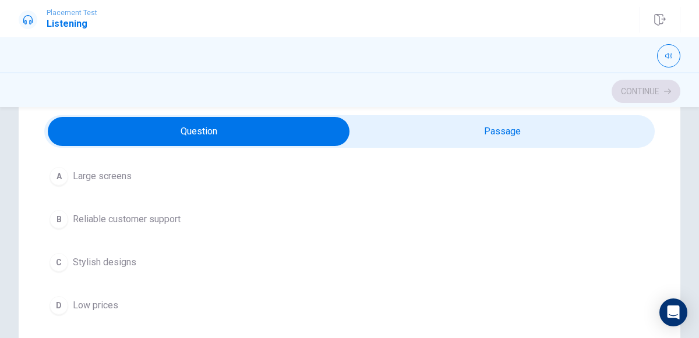
scroll to position [871, 0]
click at [69, 212] on button "B Reliable customer support" at bounding box center [349, 220] width 610 height 29
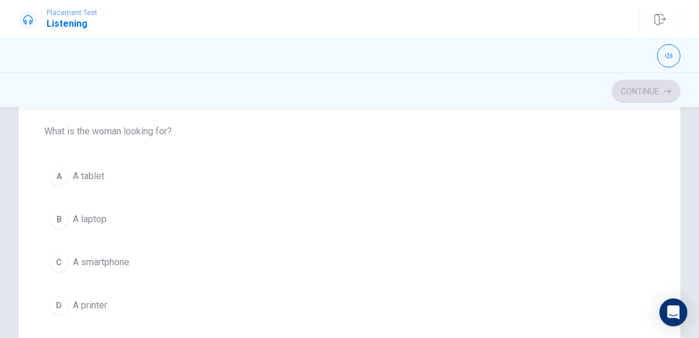
scroll to position [248, 0]
click at [69, 212] on button "B A laptop" at bounding box center [349, 215] width 610 height 29
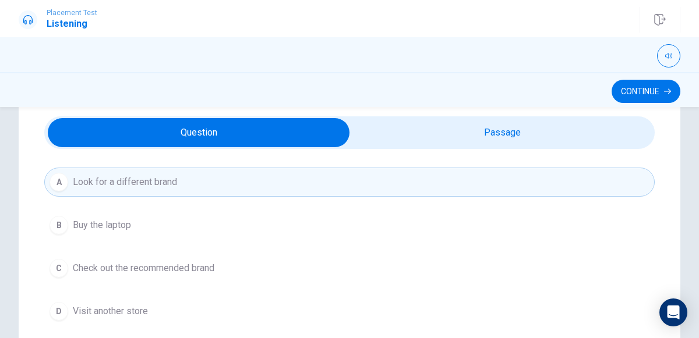
scroll to position [344, 0]
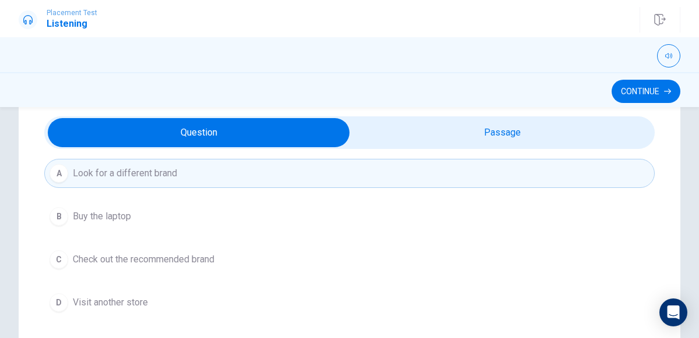
click at [98, 216] on span "Buy the laptop" at bounding box center [102, 217] width 58 height 14
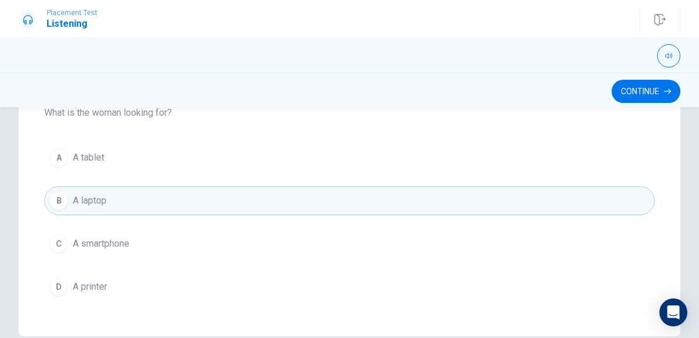
scroll to position [320, 0]
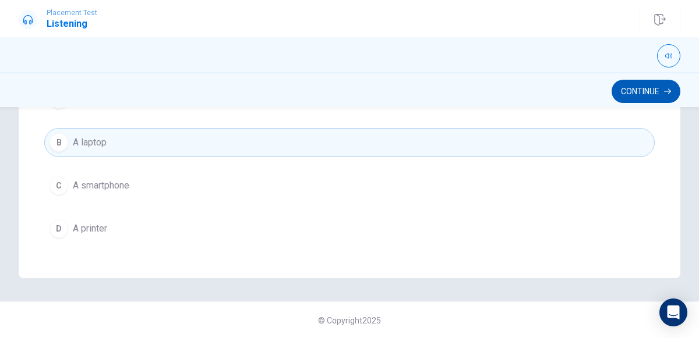
click at [648, 96] on button "Continue" at bounding box center [646, 91] width 69 height 23
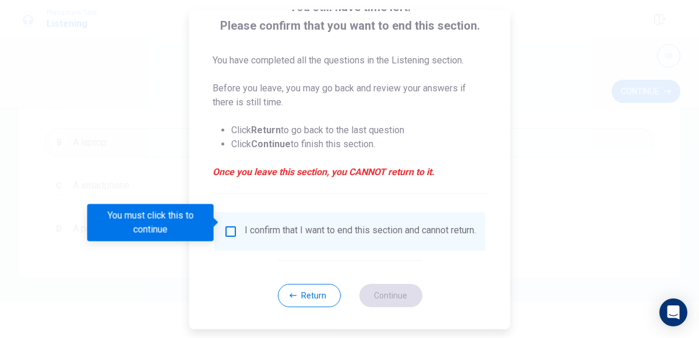
scroll to position [95, 0]
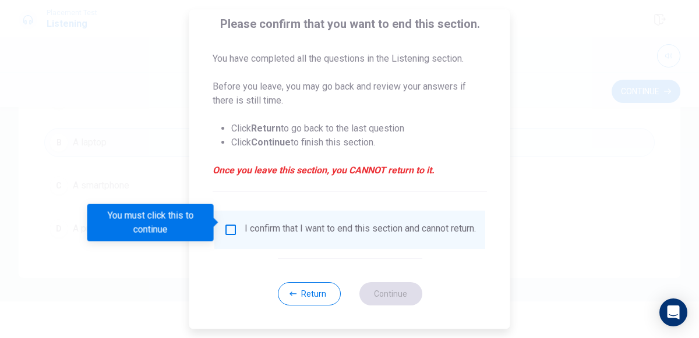
click at [231, 223] on input "You must click this to continue" at bounding box center [231, 230] width 14 height 14
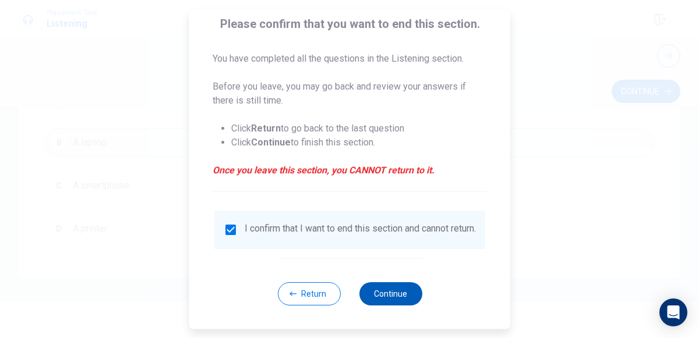
click at [397, 305] on button "Continue" at bounding box center [390, 293] width 63 height 23
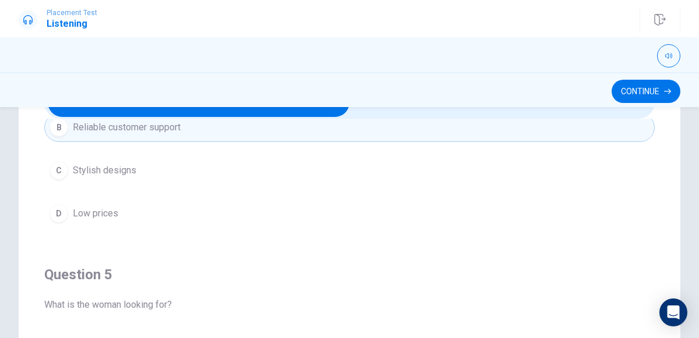
scroll to position [0, 0]
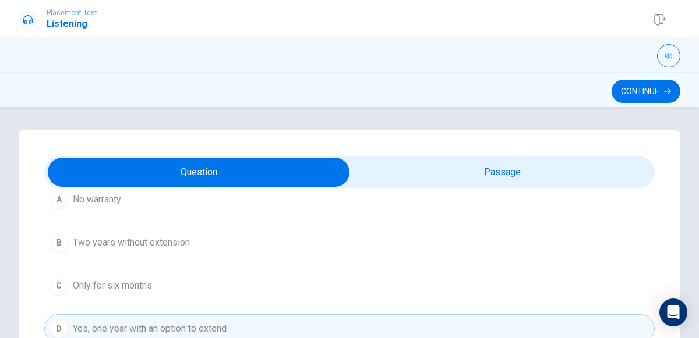
type input "75"
click at [481, 167] on input "checkbox" at bounding box center [199, 172] width 916 height 29
checkbox input "true"
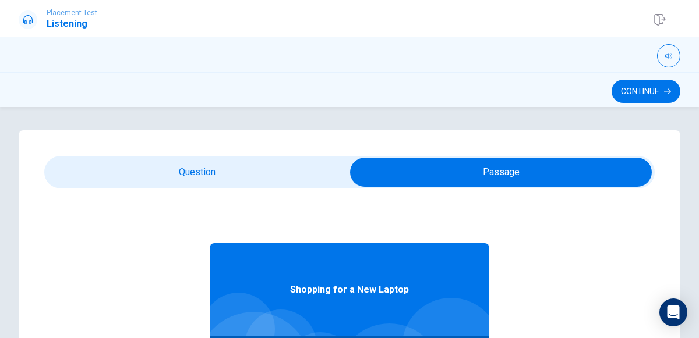
type input "77"
click at [345, 178] on input "checkbox" at bounding box center [501, 172] width 916 height 29
checkbox input "false"
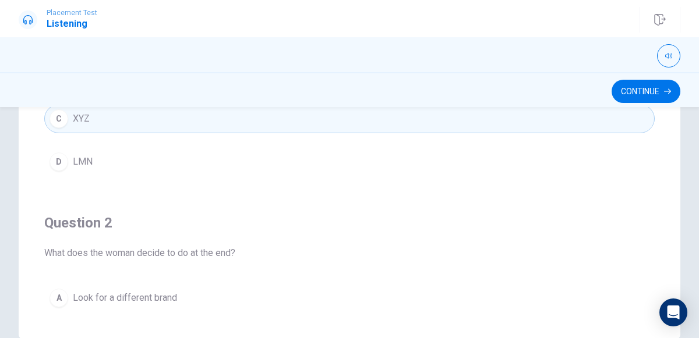
scroll to position [260, 0]
click at [639, 82] on button "Continue" at bounding box center [646, 91] width 69 height 23
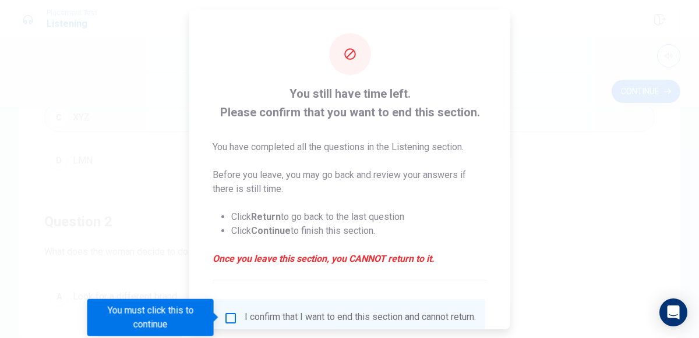
scroll to position [95, 0]
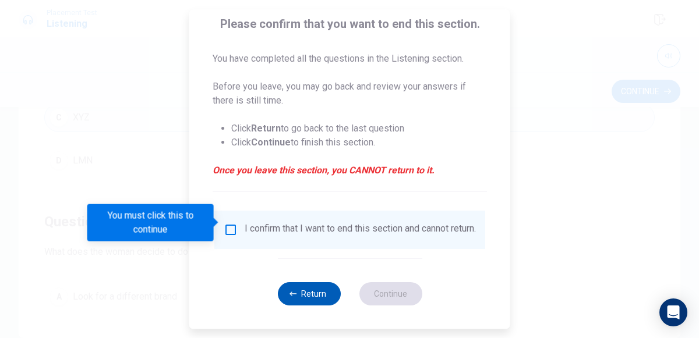
click at [297, 295] on button "Return" at bounding box center [308, 293] width 63 height 23
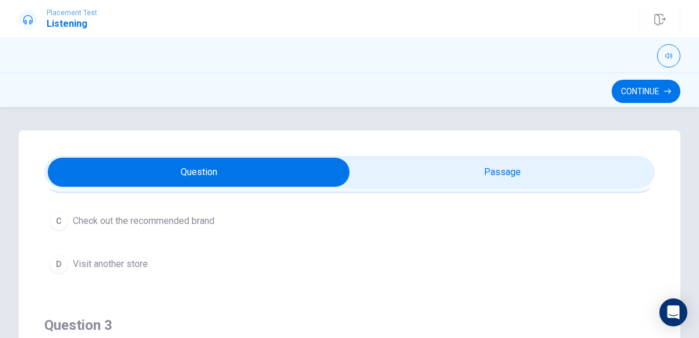
scroll to position [0, 0]
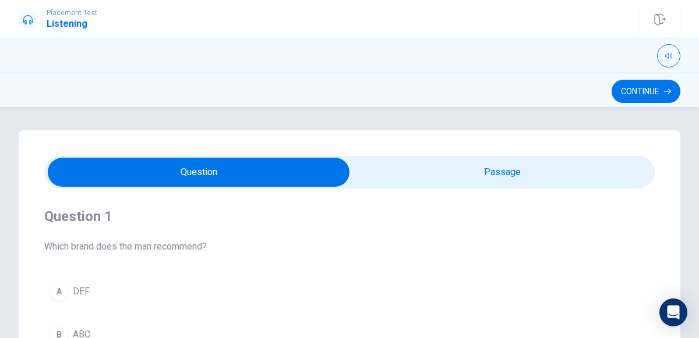
type input "83"
click at [435, 164] on input "checkbox" at bounding box center [199, 172] width 916 height 29
checkbox input "true"
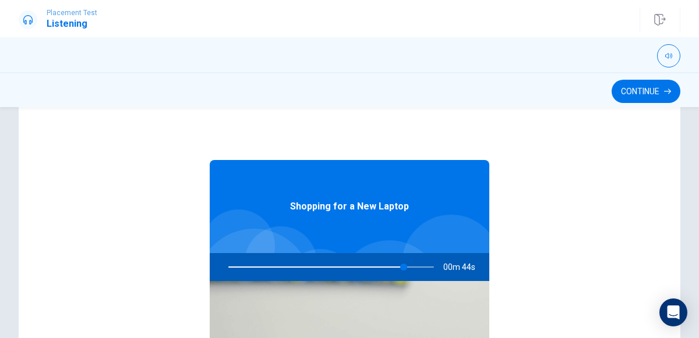
scroll to position [65, 0]
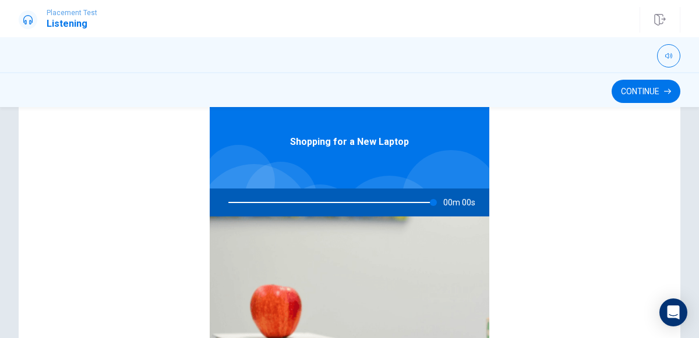
type input "0"
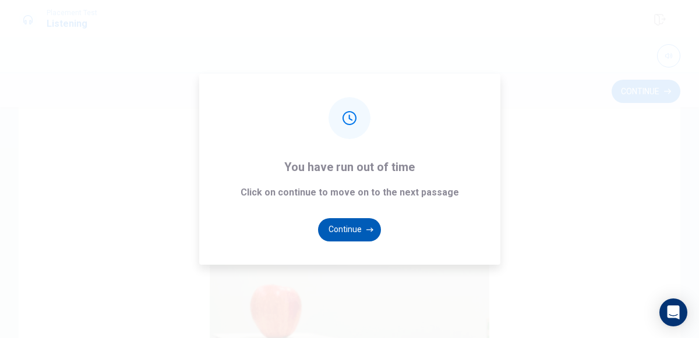
click at [335, 228] on button "Continue" at bounding box center [349, 229] width 63 height 23
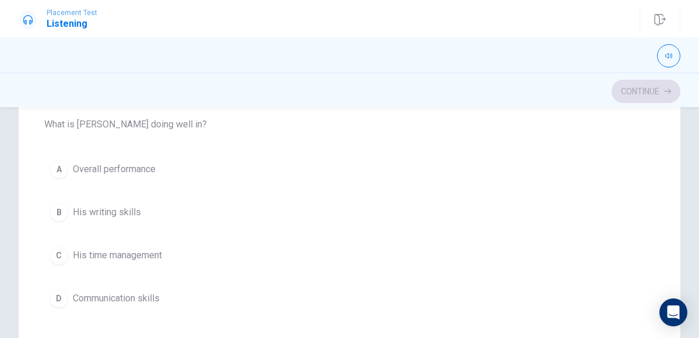
scroll to position [0, 0]
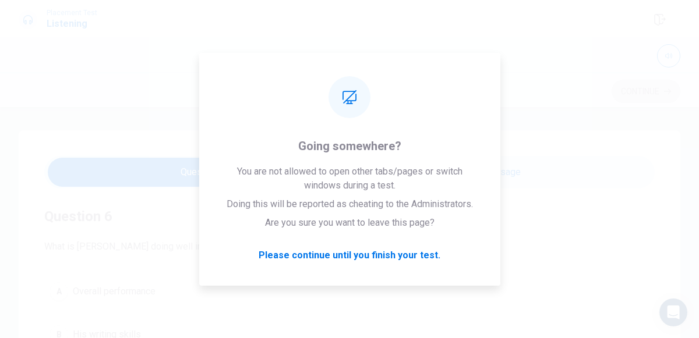
click at [570, 115] on div "Question 6 What is [PERSON_NAME] doing well in? A Overall performance B His wri…" at bounding box center [349, 222] width 699 height 231
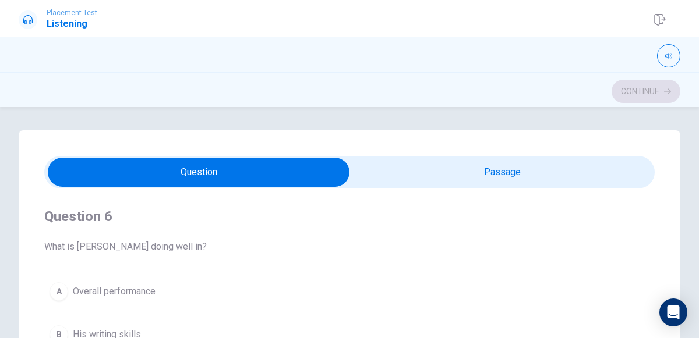
click at [102, 294] on span "Overall performance" at bounding box center [114, 292] width 83 height 14
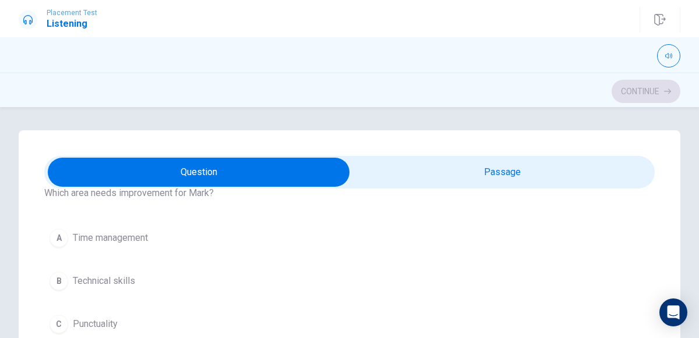
scroll to position [236, 0]
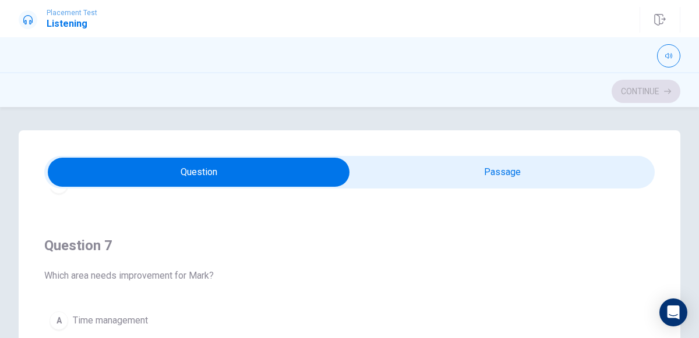
click at [81, 310] on button "A Time management" at bounding box center [349, 320] width 610 height 29
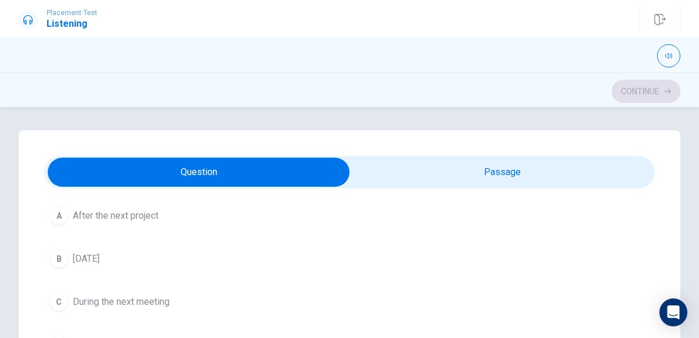
scroll to position [603, 0]
click at [71, 295] on button "C During the next meeting" at bounding box center [349, 305] width 610 height 29
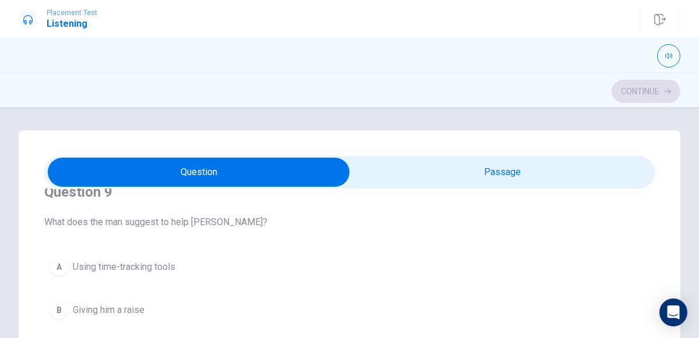
scroll to position [820, 0]
click at [56, 268] on div "A" at bounding box center [59, 268] width 19 height 19
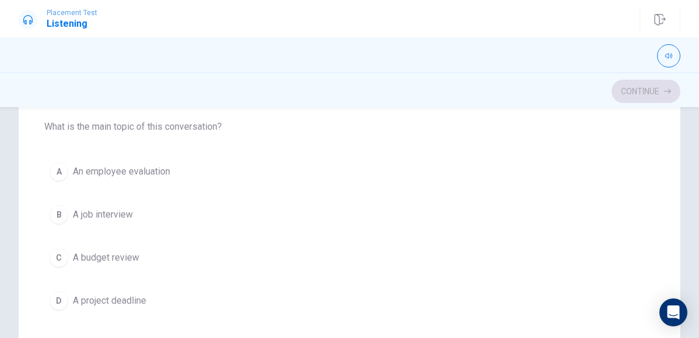
scroll to position [252, 0]
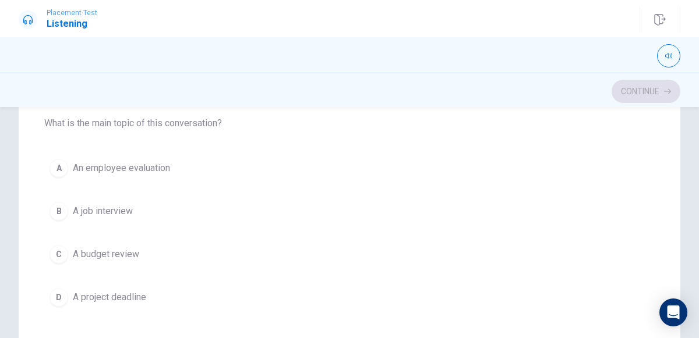
click at [54, 159] on div "A" at bounding box center [59, 168] width 19 height 19
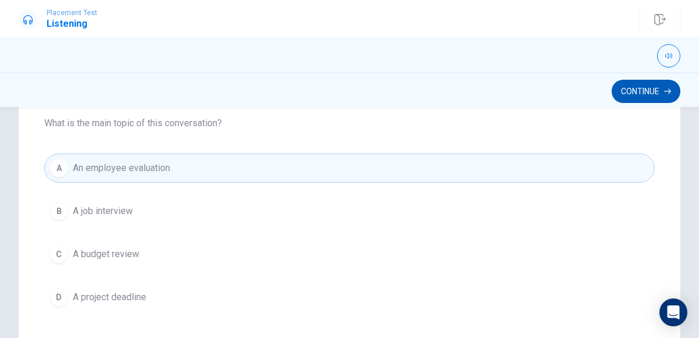
click at [638, 91] on button "Continue" at bounding box center [646, 91] width 69 height 23
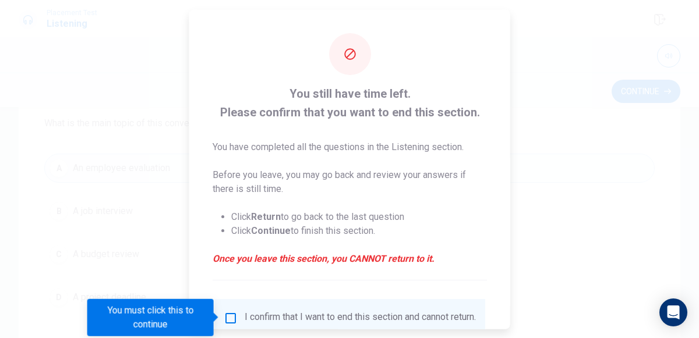
click at [595, 107] on div at bounding box center [349, 169] width 699 height 338
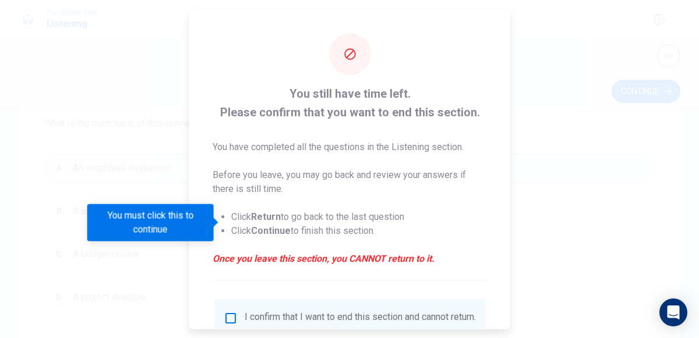
scroll to position [95, 0]
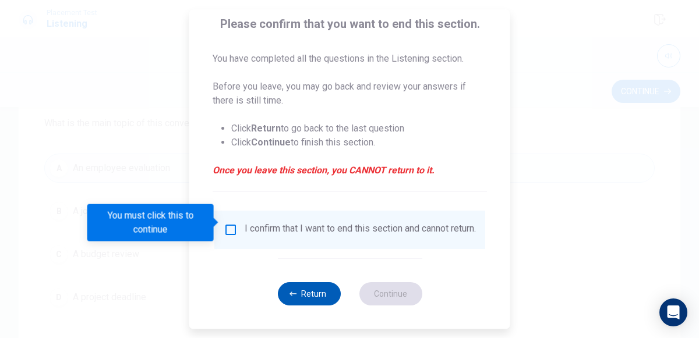
click at [292, 290] on button "Return" at bounding box center [308, 293] width 63 height 23
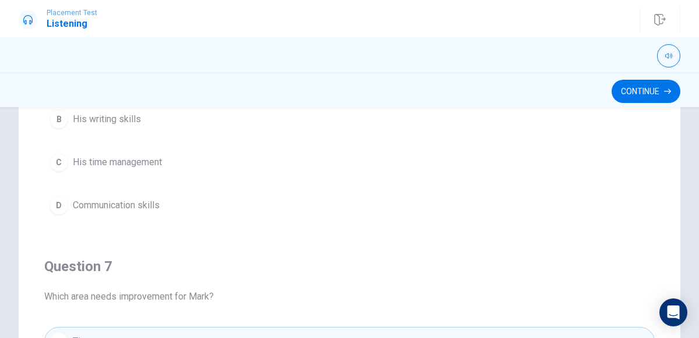
scroll to position [0, 0]
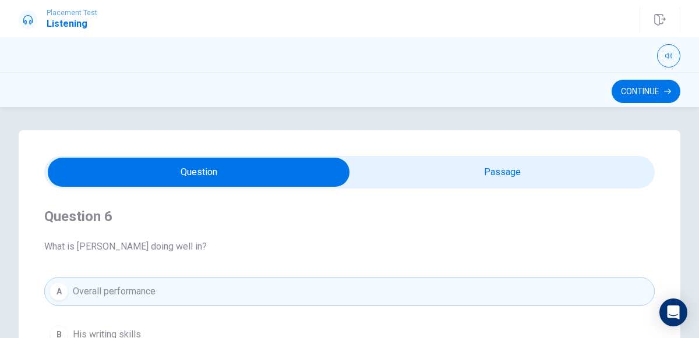
type input "87"
click at [450, 170] on input "checkbox" at bounding box center [199, 172] width 916 height 29
checkbox input "true"
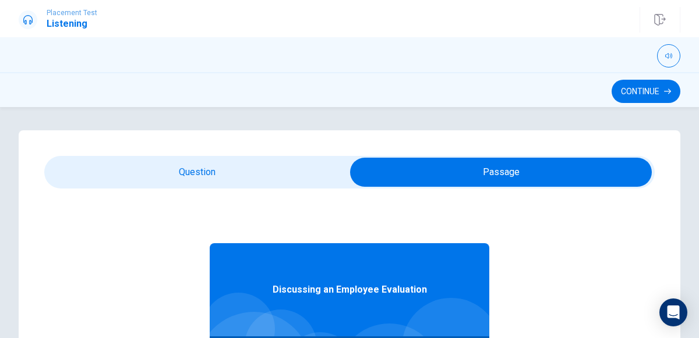
scroll to position [65, 0]
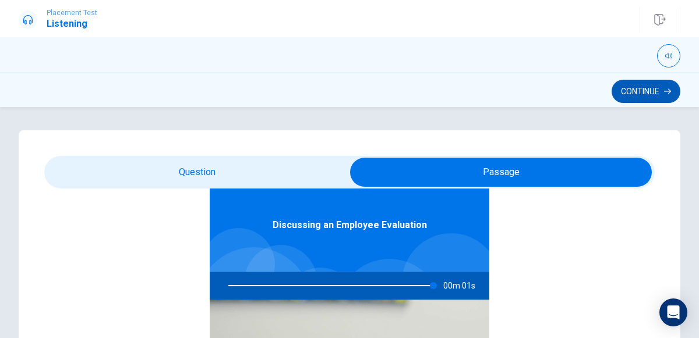
type input "0"
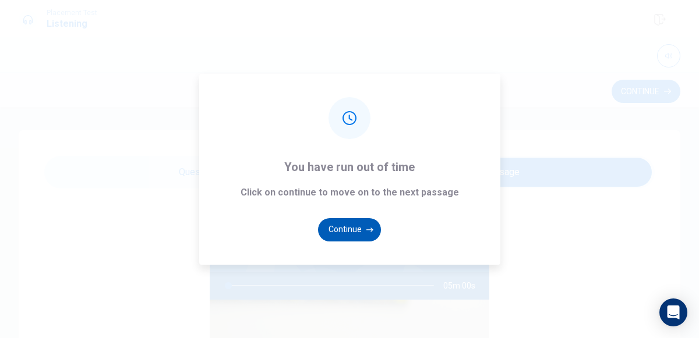
click at [349, 234] on button "Continue" at bounding box center [349, 229] width 63 height 23
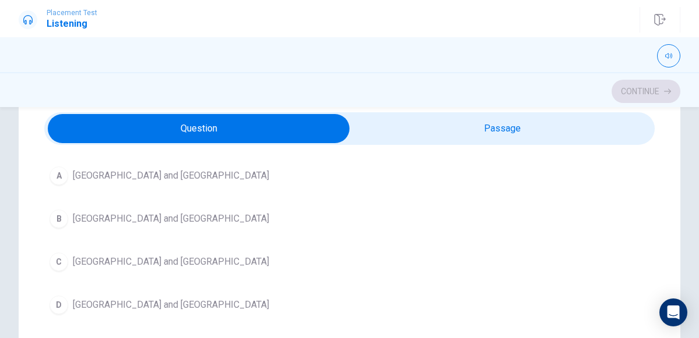
scroll to position [605, 0]
click at [55, 296] on div "D" at bounding box center [59, 304] width 19 height 19
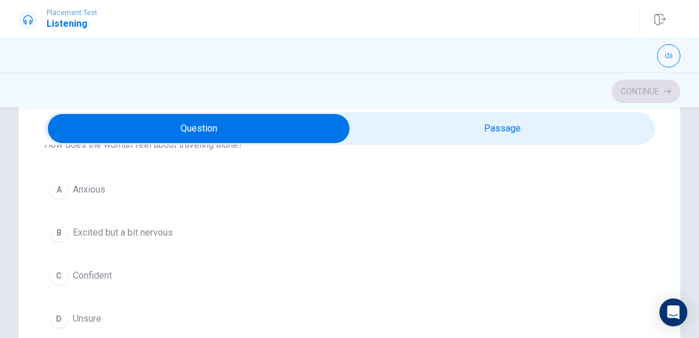
scroll to position [862, 0]
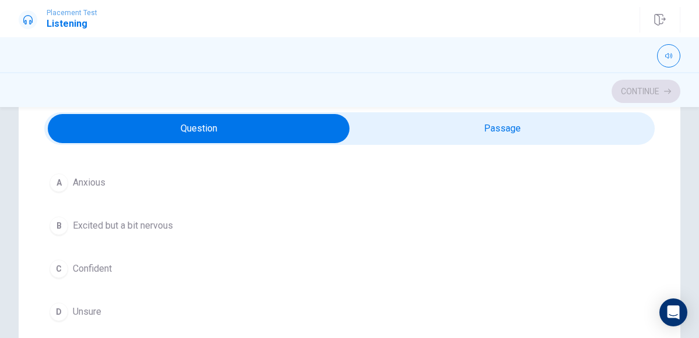
click at [63, 222] on div "B" at bounding box center [59, 226] width 19 height 19
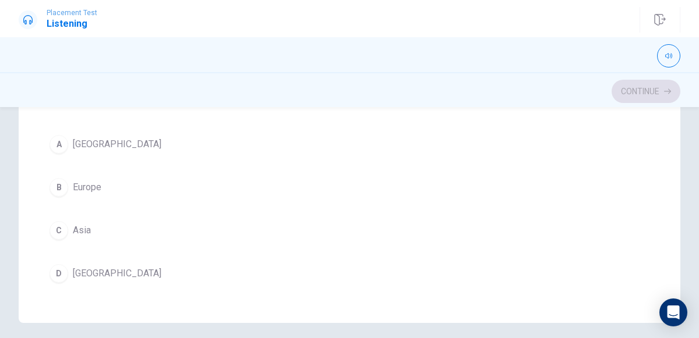
scroll to position [270, 0]
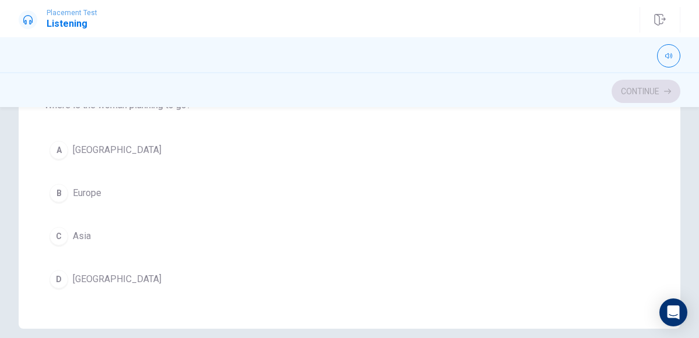
click at [58, 195] on button "B Europe" at bounding box center [349, 193] width 610 height 29
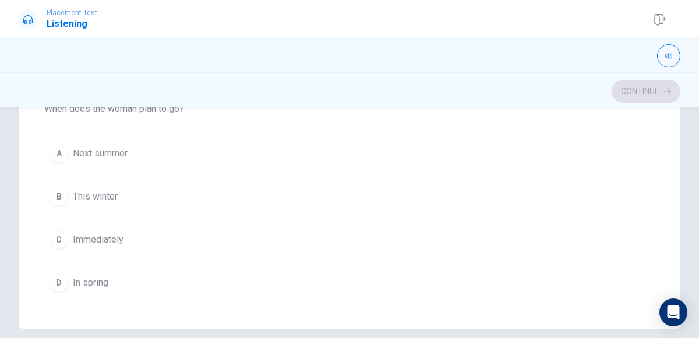
scroll to position [133, 0]
click at [59, 150] on div "A" at bounding box center [59, 155] width 19 height 19
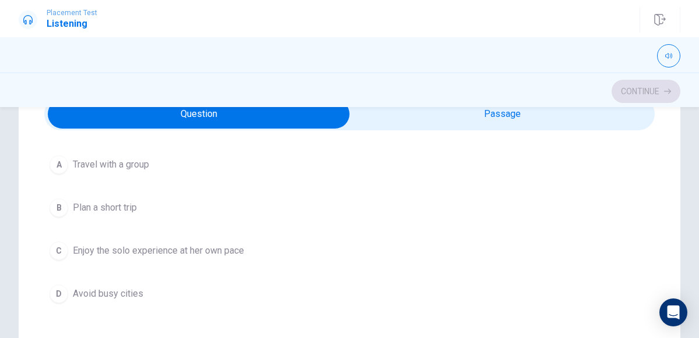
scroll to position [67, 0]
click at [69, 242] on button "C Enjoy the solo experience at her own pace" at bounding box center [349, 252] width 610 height 29
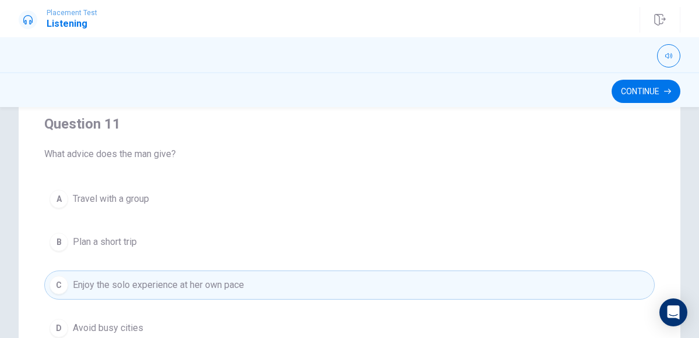
scroll to position [0, 0]
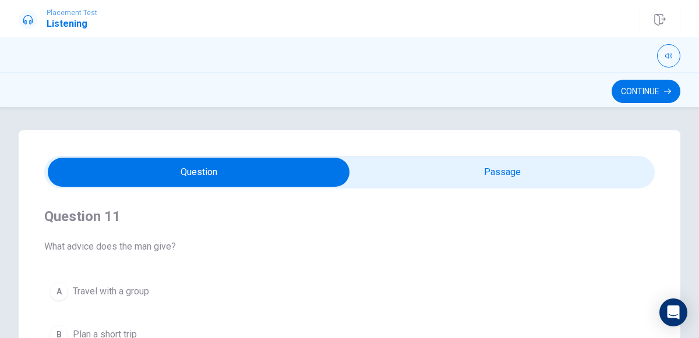
type input "63"
click at [518, 167] on input "checkbox" at bounding box center [199, 172] width 916 height 29
checkbox input "true"
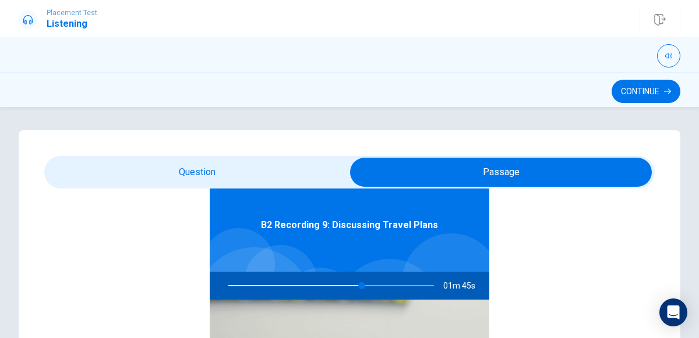
scroll to position [59, 0]
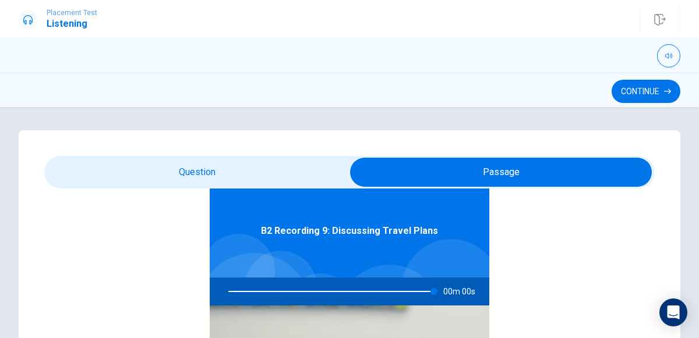
type input "0"
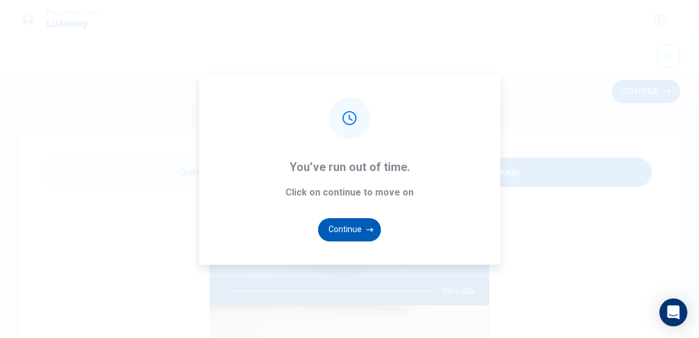
click at [356, 235] on button "Continue" at bounding box center [349, 229] width 63 height 23
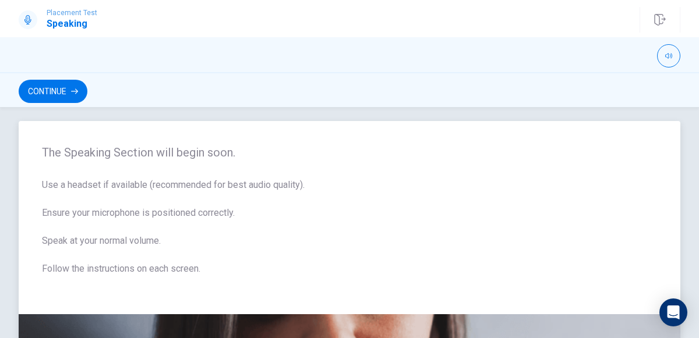
scroll to position [0, 0]
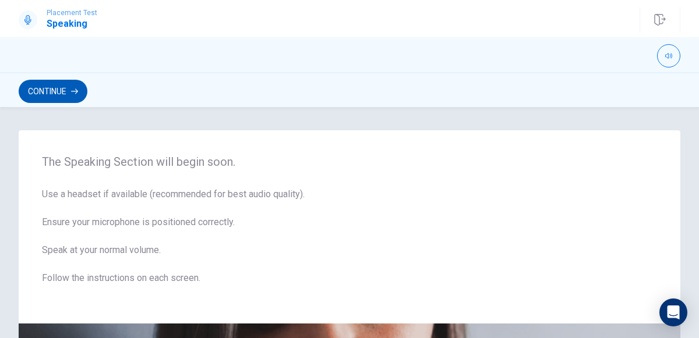
click at [29, 85] on button "Continue" at bounding box center [53, 91] width 69 height 23
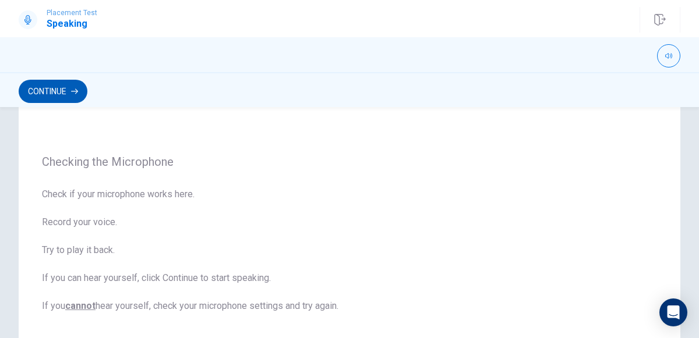
scroll to position [62, 0]
click at [69, 101] on button "Continue" at bounding box center [53, 91] width 69 height 23
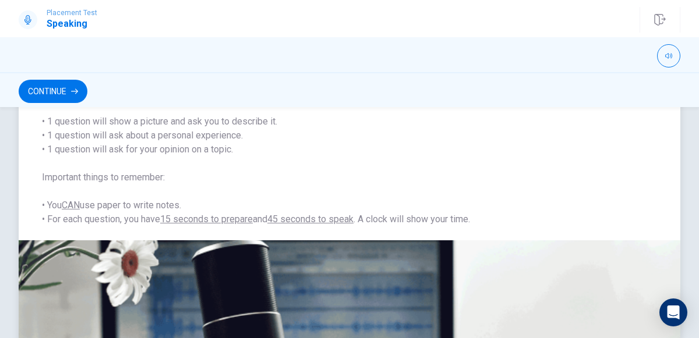
scroll to position [119, 0]
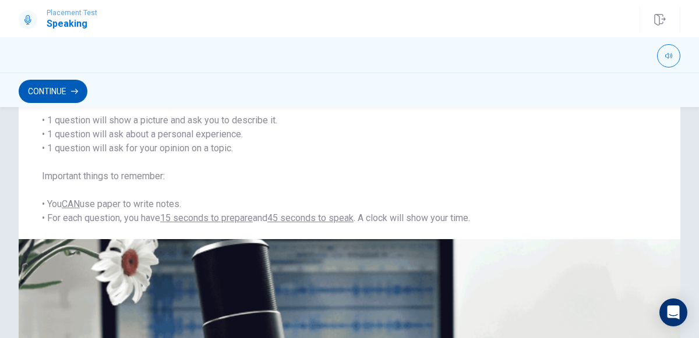
click at [47, 88] on button "Continue" at bounding box center [53, 91] width 69 height 23
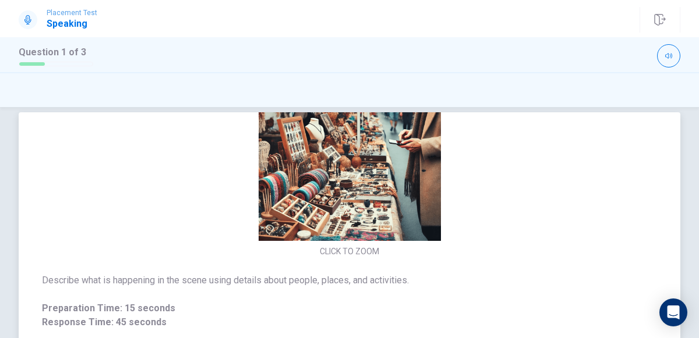
scroll to position [0, 0]
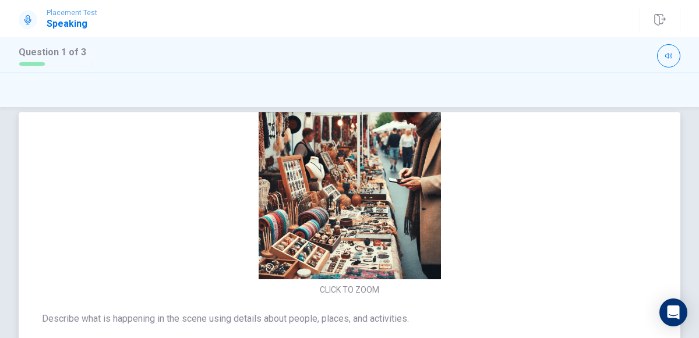
click at [340, 236] on img at bounding box center [349, 188] width 247 height 182
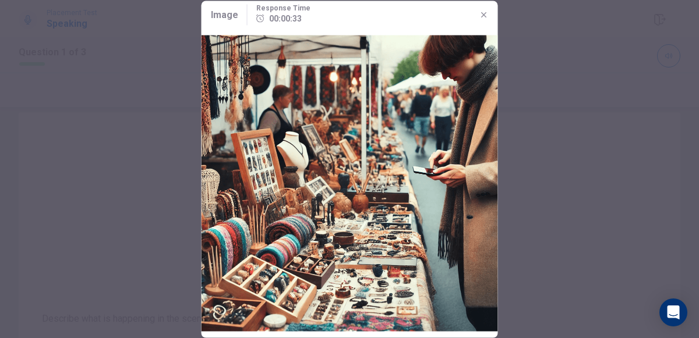
click at [296, 179] on img at bounding box center [350, 183] width 296 height 309
click at [483, 13] on icon "button" at bounding box center [483, 14] width 5 height 5
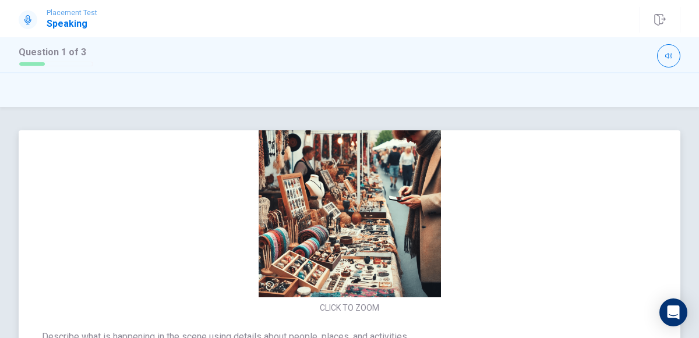
scroll to position [3, 0]
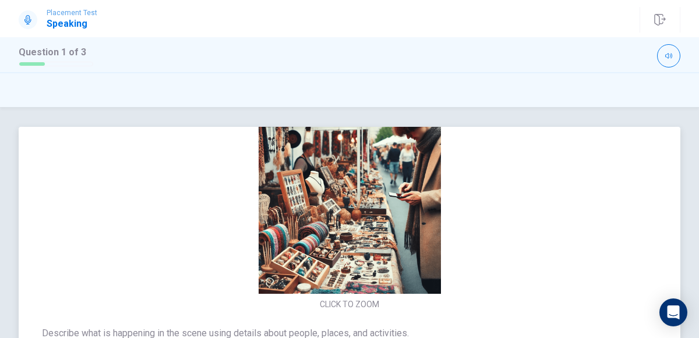
click at [373, 238] on img at bounding box center [349, 203] width 247 height 182
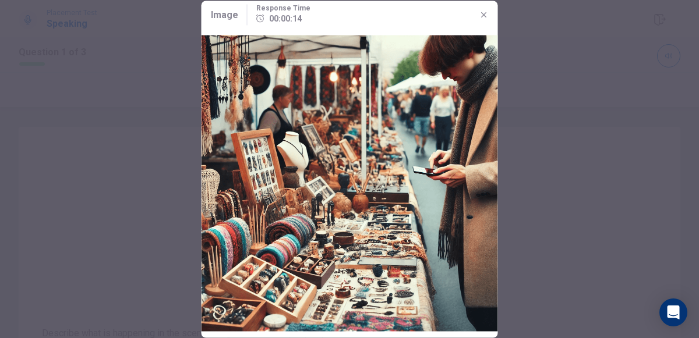
click at [483, 17] on icon "button" at bounding box center [483, 14] width 9 height 9
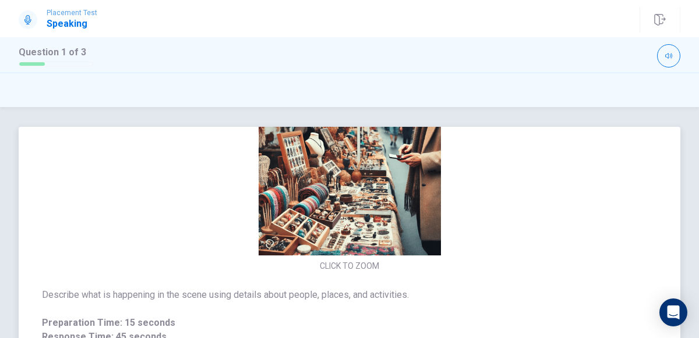
scroll to position [360, 0]
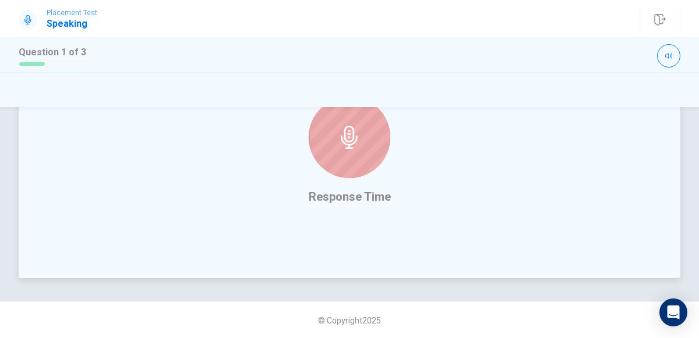
click at [368, 136] on div at bounding box center [350, 138] width 82 height 82
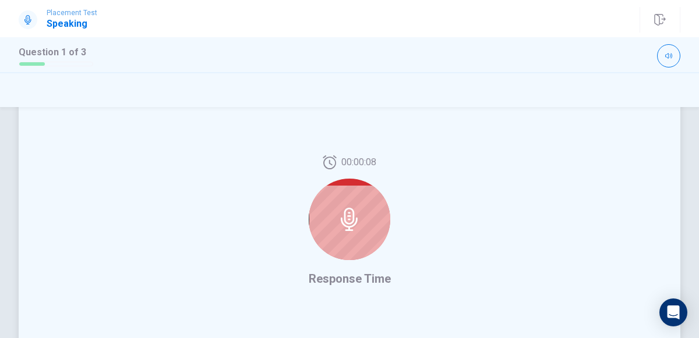
scroll to position [279, 0]
click at [341, 232] on div at bounding box center [350, 219] width 82 height 82
click at [353, 226] on icon at bounding box center [349, 218] width 23 height 23
click at [352, 227] on icon at bounding box center [349, 218] width 23 height 23
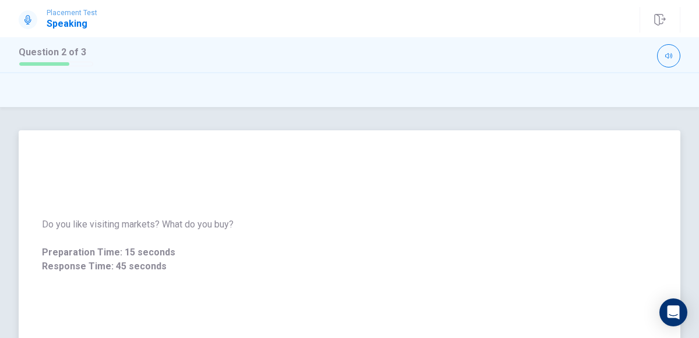
scroll to position [360, 0]
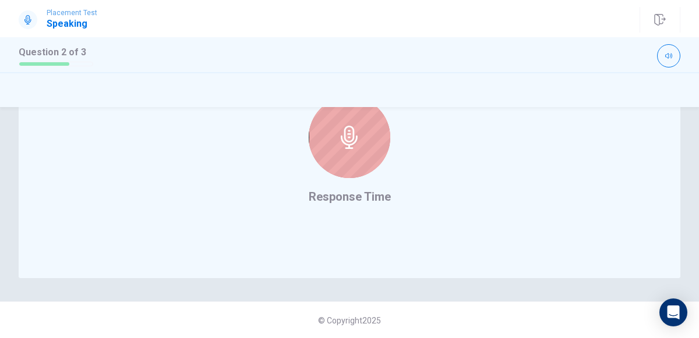
click at [340, 153] on div at bounding box center [350, 138] width 82 height 82
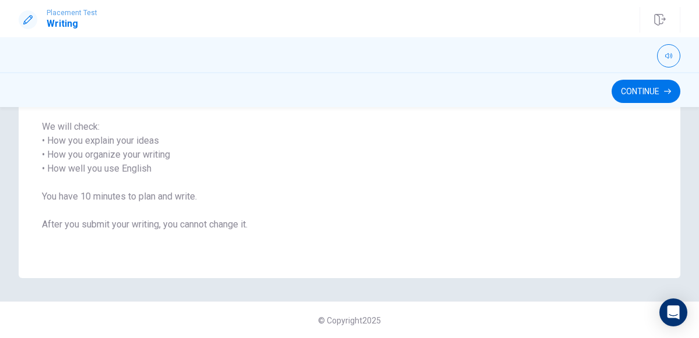
scroll to position [0, 0]
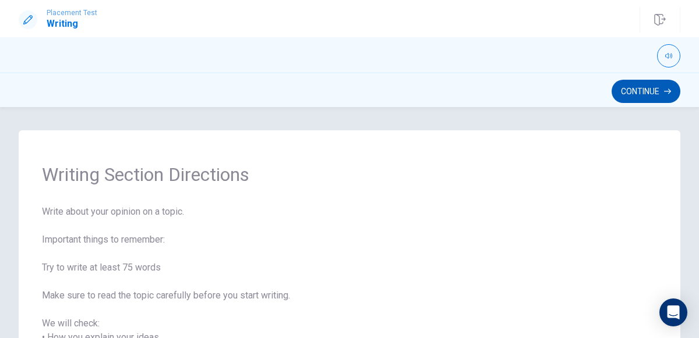
click at [666, 80] on button "Continue" at bounding box center [646, 91] width 69 height 23
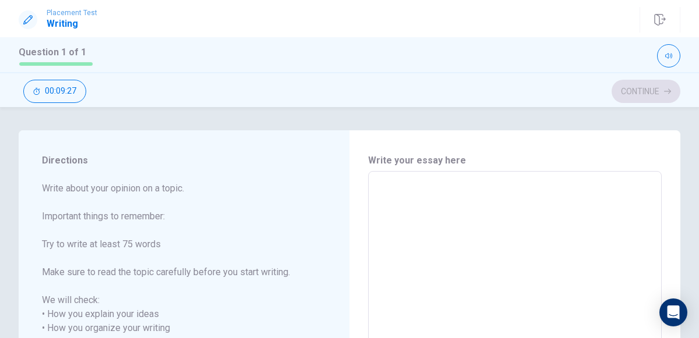
click at [394, 213] on textarea at bounding box center [514, 342] width 277 height 323
type textarea "a"
type textarea "x"
type textarea "an"
type textarea "x"
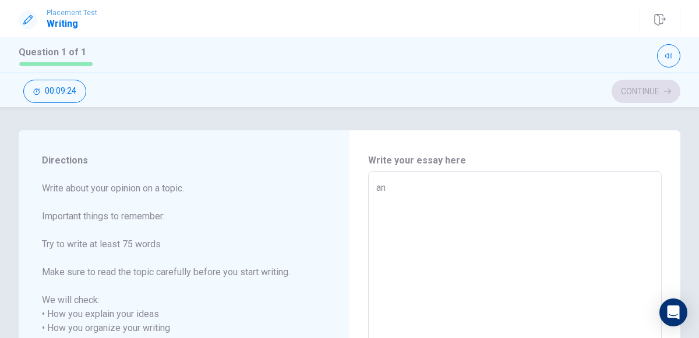
type textarea "an"
type textarea "x"
type textarea "an"
type textarea "x"
type textarea "a"
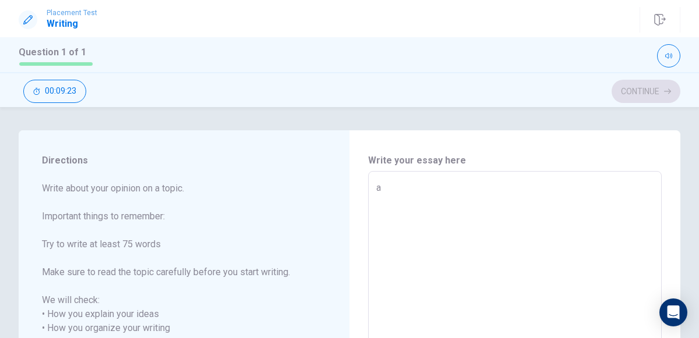
type textarea "x"
type textarea "o"
type textarea "x"
type textarea "on"
type textarea "x"
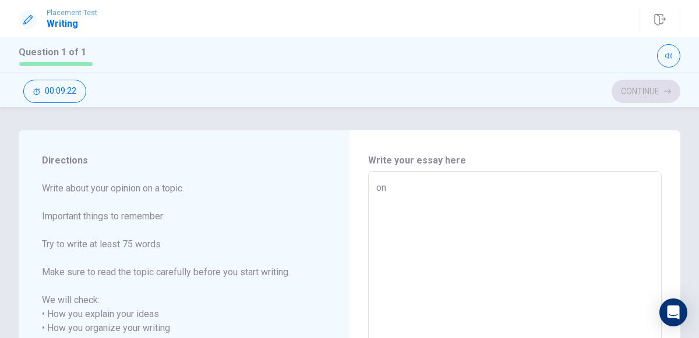
type textarea "one"
type textarea "x"
type textarea "one"
type textarea "x"
type textarea "one a"
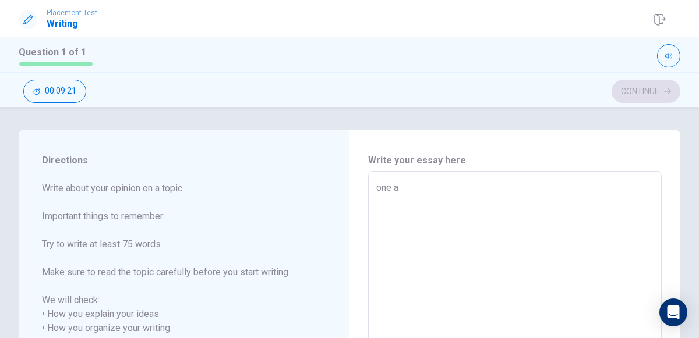
type textarea "x"
type textarea "one ac"
type textarea "x"
type textarea "one act"
type textarea "x"
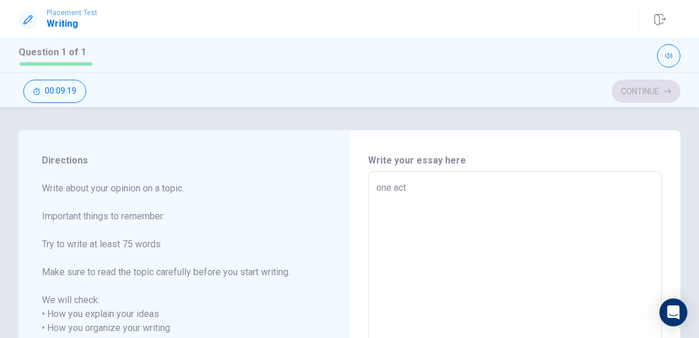
type textarea "one acti"
type textarea "x"
type textarea "one activ"
type textarea "x"
type textarea "one activi"
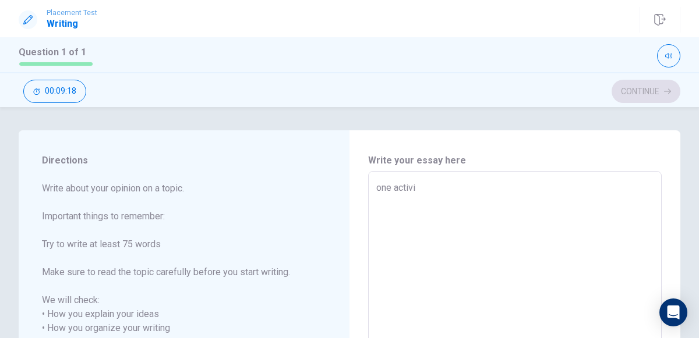
type textarea "x"
type textarea "one activit"
type textarea "x"
type textarea "one activity"
type textarea "x"
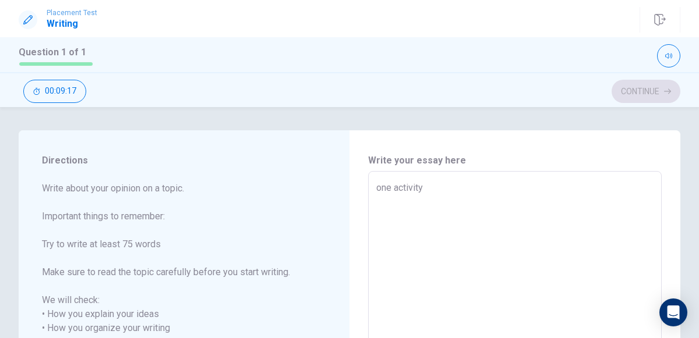
type textarea "one activity"
type textarea "x"
type textarea "one activity t"
type textarea "x"
type textarea "one activity th"
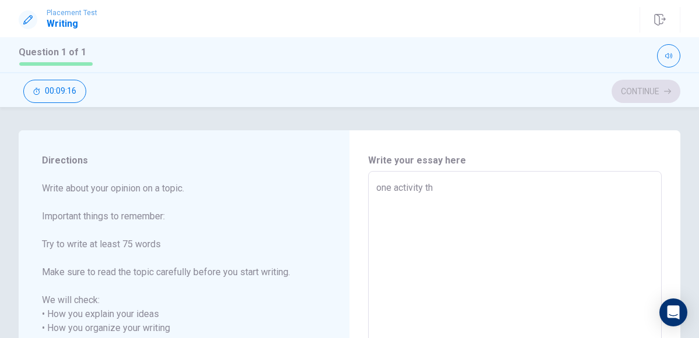
type textarea "x"
type textarea "one activity tha"
type textarea "x"
type textarea "one activity that"
type textarea "x"
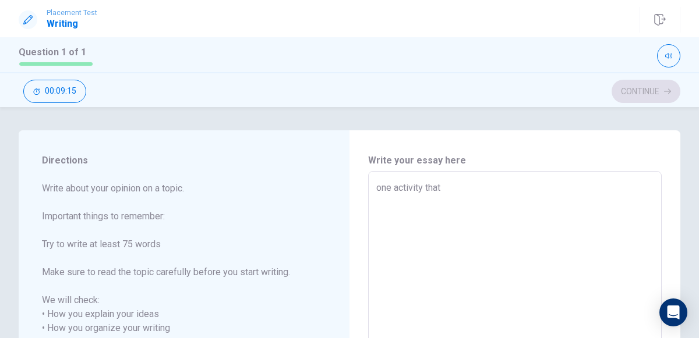
type textarea "one activity that"
type textarea "x"
type textarea "one activity that i"
type textarea "x"
type textarea "one activity that"
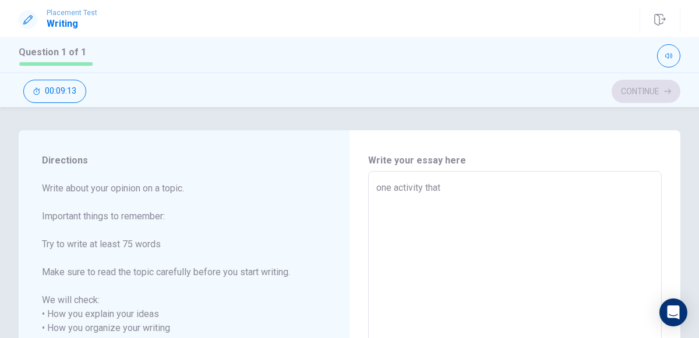
type textarea "x"
type textarea "one activity that I"
type textarea "x"
type textarea "one activity that I"
type textarea "x"
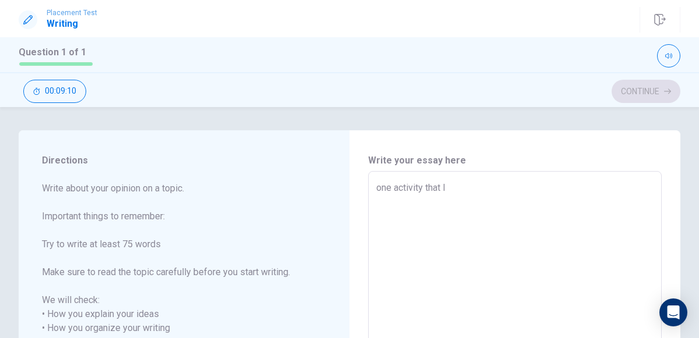
type textarea "one activity that I l"
type textarea "x"
type textarea "one activity that I lo"
type textarea "x"
type textarea "one activity that I lov"
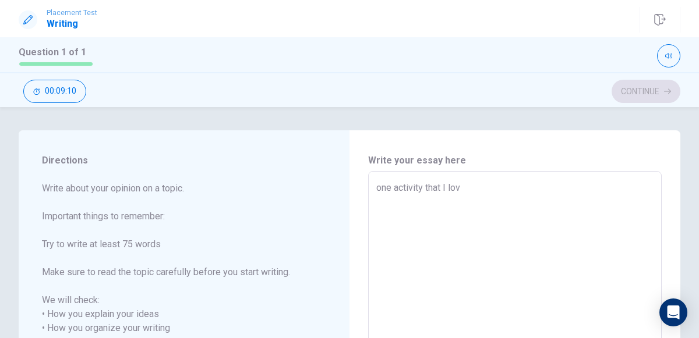
type textarea "x"
type textarea "one activity that I love"
type textarea "x"
type textarea "one activity that I love"
type textarea "x"
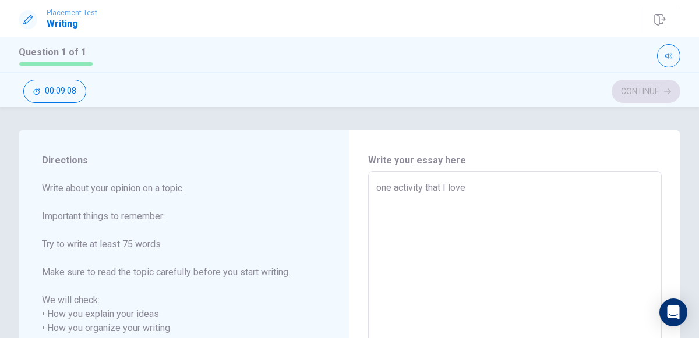
type textarea "one activity that I love d"
type textarea "x"
type textarea "one activity that I love do"
type textarea "x"
type textarea "one activity that I love doi"
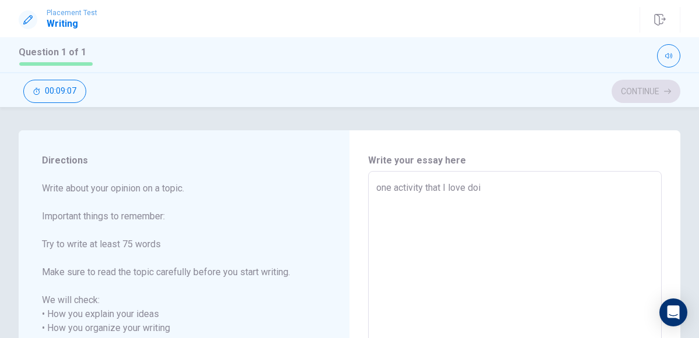
type textarea "x"
type textarea "one activity that I love doin"
type textarea "x"
type textarea "one activity that I love doing"
type textarea "x"
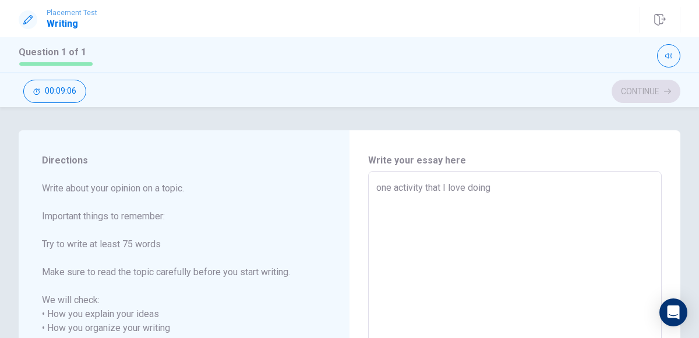
type textarea "one activity that I love doing"
type textarea "x"
type textarea "one activity that I love doing"
type textarea "x"
type textarea "one activity that I love doing,"
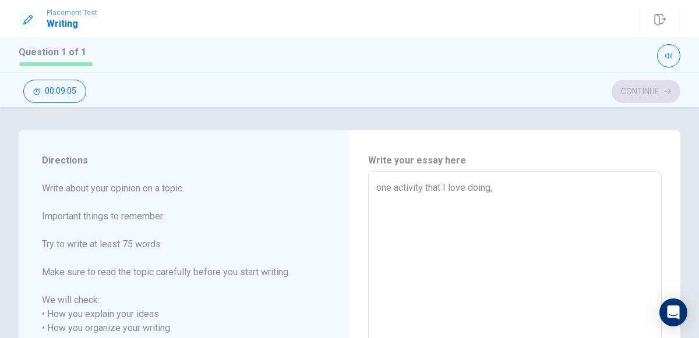
type textarea "x"
type textarea "one activity that I love doing,"
type textarea "x"
type textarea "one activity that I love doing, t"
type textarea "x"
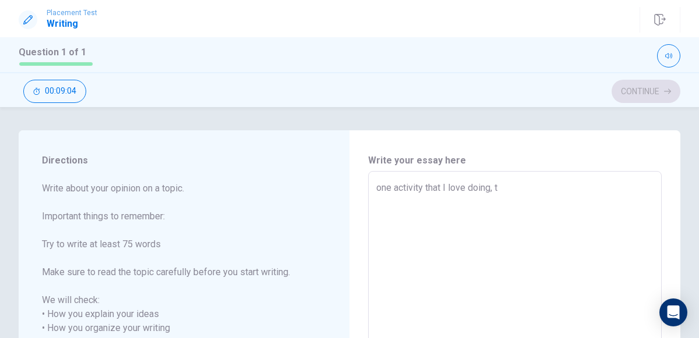
type textarea "one activity that I love doing, th"
type textarea "x"
type textarea "one activity that I love doing, tha"
type textarea "x"
type textarea "one activity that I love doing, that"
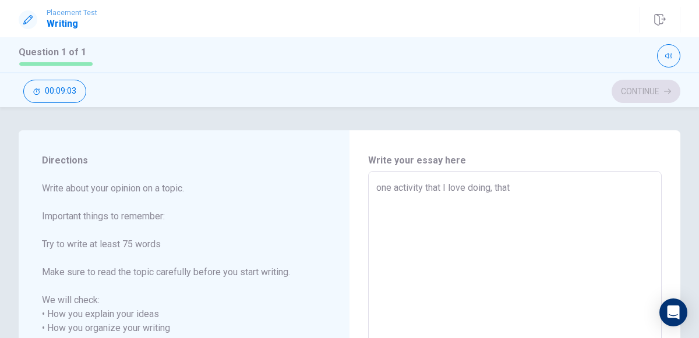
type textarea "x"
type textarea "one activity that I love doing, that"
type textarea "x"
type textarea "one activity that I love doing, that b"
type textarea "x"
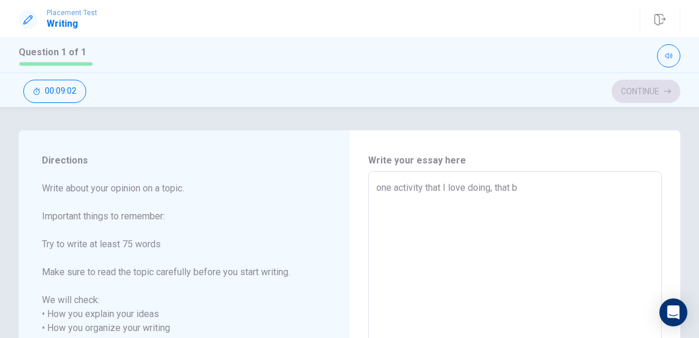
type textarea "one activity that I love doing, that br"
type textarea "x"
type textarea "one activity that I love doing, that bri"
type textarea "x"
type textarea "one activity that I love doing, that brin"
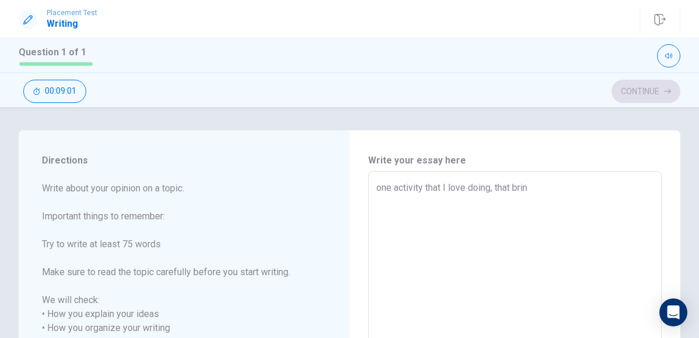
type textarea "x"
type textarea "one activity that I love doing, that bring"
type textarea "x"
type textarea "one activity that I love doing, that brings"
type textarea "x"
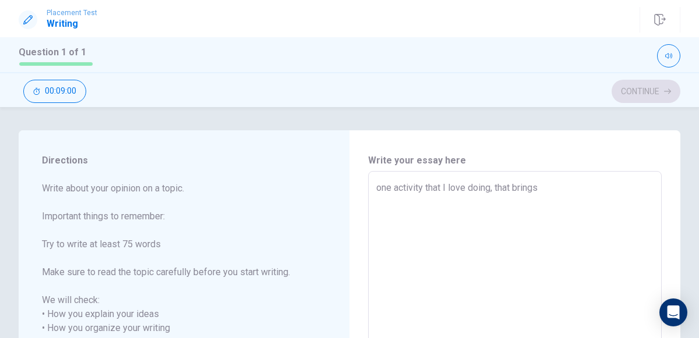
type textarea "one activity that I love doing, that brings"
type textarea "x"
type textarea "one activity that I love doing, that brings m"
type textarea "x"
type textarea "one activity that I love doing, that brings me"
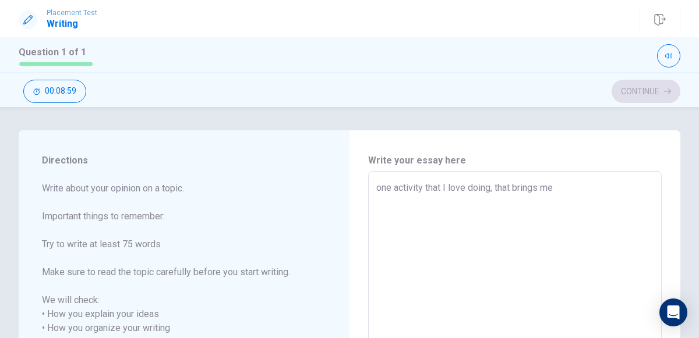
type textarea "x"
type textarea "one activity that I love doing, that brings me"
type textarea "x"
type textarea "one activity that I love doing, that brings me p"
type textarea "x"
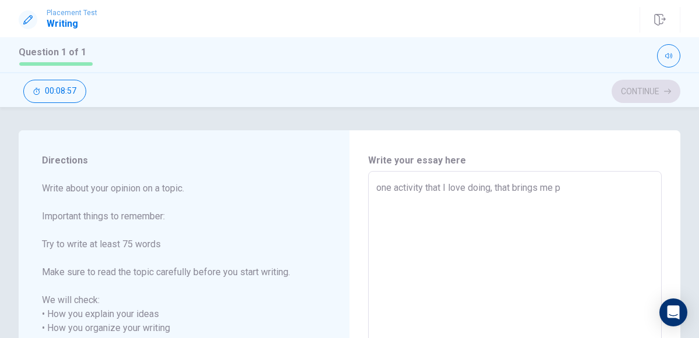
type textarea "one activity that I love doing, that brings me pe"
type textarea "x"
type textarea "one activity that I love doing, that brings me pea"
type textarea "x"
type textarea "one activity that I love doing, that brings me peac"
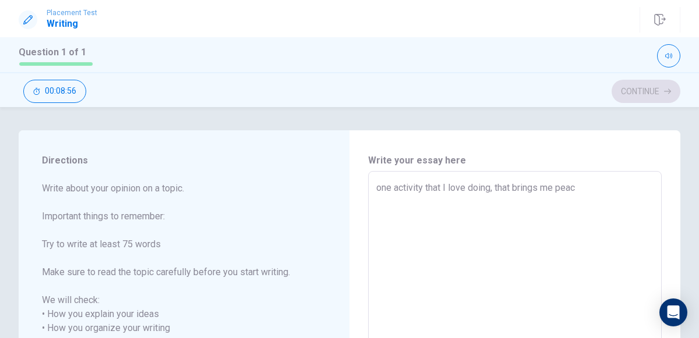
type textarea "x"
type textarea "one activity that I love doing, that brings me peace"
type textarea "x"
type textarea "one activity that I love doing, that brings me peace,"
type textarea "x"
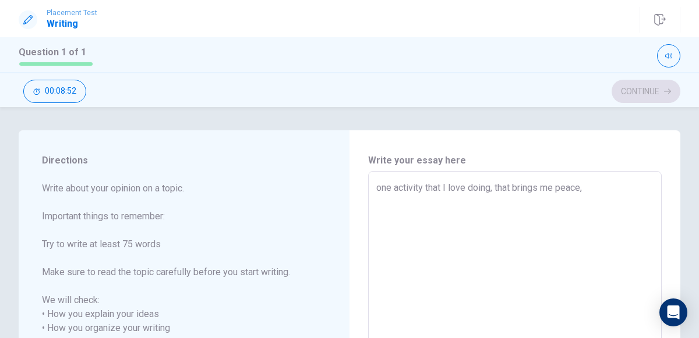
type textarea "one activity that I love doing, that brings me peace,"
type textarea "x"
type textarea "one activity that I love doing, that brings me peace, h"
type textarea "x"
type textarea "one activity that I love doing, that brings me peace, ha"
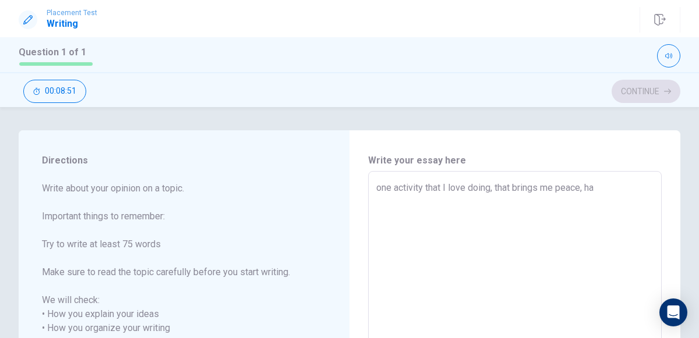
type textarea "x"
type textarea "one activity that I love doing, that brings me peace, hap"
type textarea "x"
type textarea "one activity that I love doing, that brings me peace, happ"
type textarea "x"
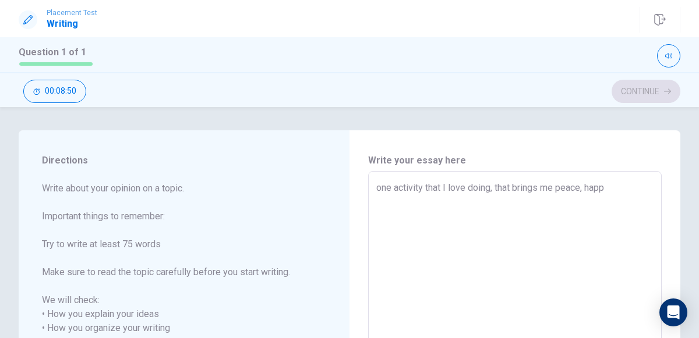
type textarea "one activity that I love doing, that brings me peace, happy"
type textarea "x"
type textarea "one activity that I love doing, that brings me peace, happyn"
type textarea "x"
type textarea "one activity that I love doing, that brings me peace, happyne"
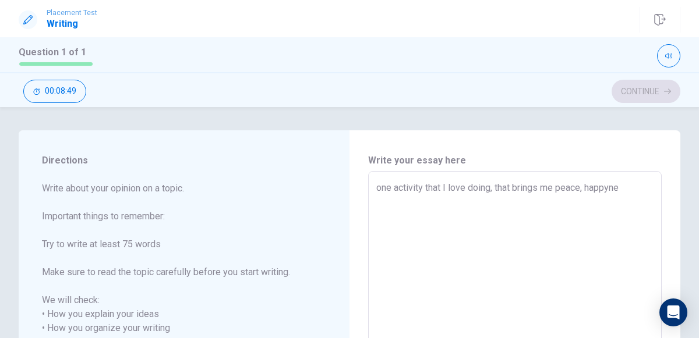
type textarea "x"
type textarea "one activity that I love doing, that brings me peace, happynes"
type textarea "x"
type textarea "one activity that I love doing, that brings me peace, happyness"
type textarea "x"
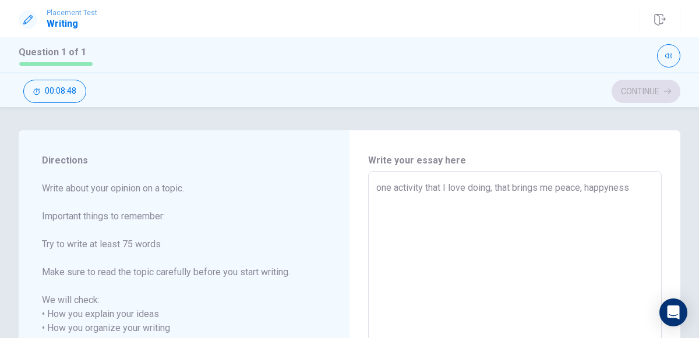
type textarea "one activity that I love doing, that brings me peace, happynes"
type textarea "x"
type textarea "one activity that I love doing, that brings me peace, happyne"
type textarea "x"
type textarea "one activity that I love doing, that brings me peace, happyn"
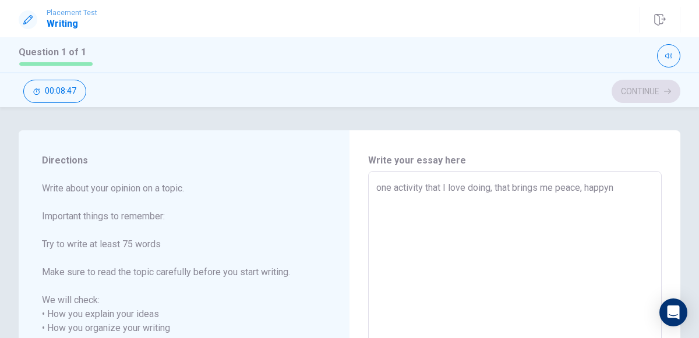
type textarea "x"
type textarea "one activity that I love doing, that brings me peace, happy"
type textarea "x"
type textarea "one activity that I love doing, that brings me peace, happ"
type textarea "x"
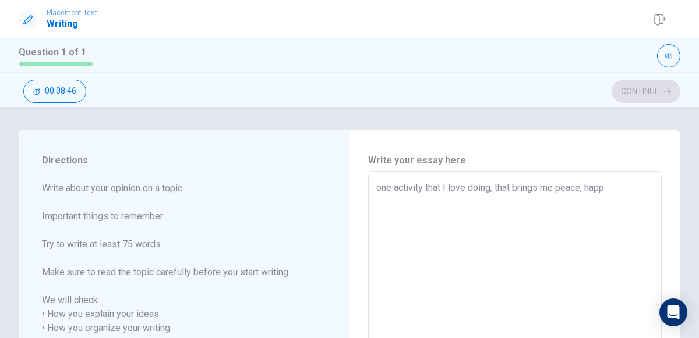
type textarea "one activity that I love doing, that brings me peace, happi"
type textarea "x"
type textarea "one activity that I love doing, that brings me peace, happin"
type textarea "x"
type textarea "one activity that I love doing, that brings me peace, [PERSON_NAME]"
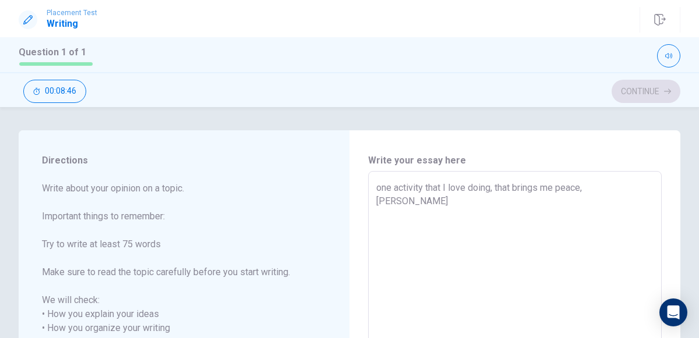
type textarea "x"
type textarea "one activity that I love doing, that brings me peace, happines"
type textarea "x"
type textarea "one activity that I love doing, that brings me peace, happiness"
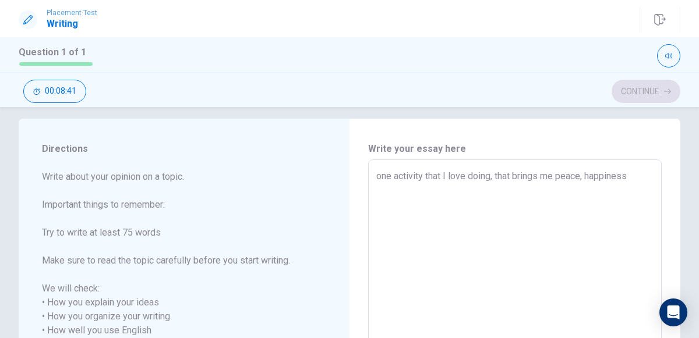
scroll to position [10, 0]
type textarea "x"
type textarea "one activity that I love doing, that brings me peace, happiness"
type textarea "x"
type textarea "one activity that I love doing, that brings me peace, happiness"
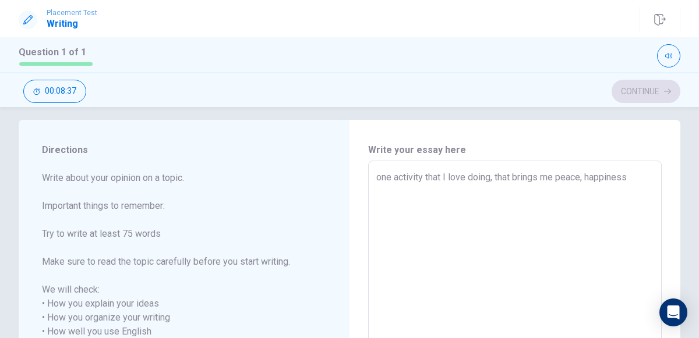
type textarea "x"
type textarea "one activity that I love doing, that brings me peace, happiness,"
type textarea "x"
type textarea "one activity that I love doing, that brings me peace, happiness,"
type textarea "x"
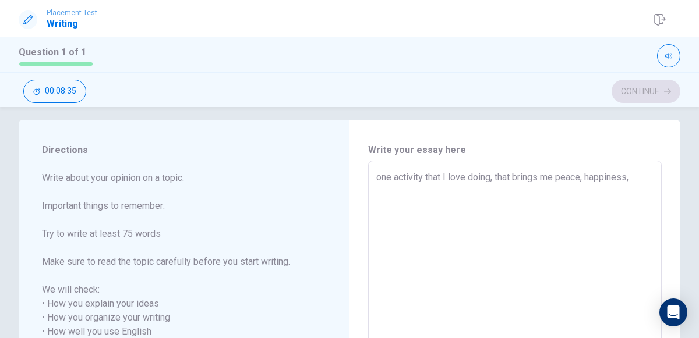
type textarea "one activity that I love doing, that brings me peace, happiness, i"
type textarea "x"
type textarea "one activity that I love doing, that brings me peace, happiness, is"
type textarea "x"
type textarea "one activity that I love doing, that brings me peace, happiness, is"
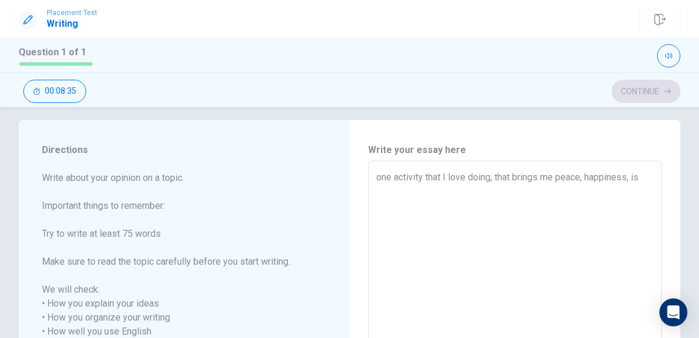
type textarea "x"
type textarea "one activity that I love doing, that brings me peace, happiness, is d"
type textarea "x"
type textarea "one activity that I love doing, that brings me peace, happiness, is da"
type textarea "x"
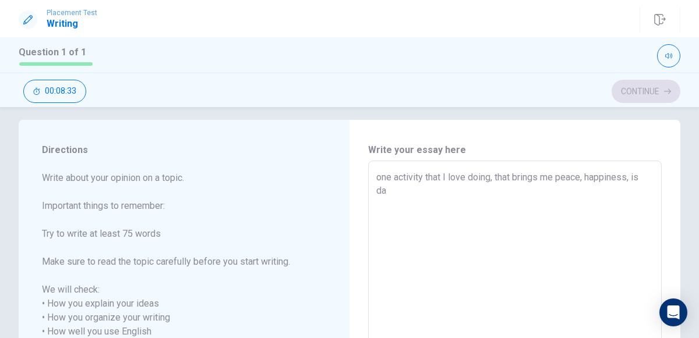
type textarea "one activity that I love doing, that brings me peace, happiness, is [PERSON_NAM…"
type textarea "x"
type textarea "one activity that I love doing, that brings me peace, happiness, is [PERSON_NAM…"
type textarea "x"
type textarea "one activity that I love doing, that brings me peace, happiness, is [PERSON_NAM…"
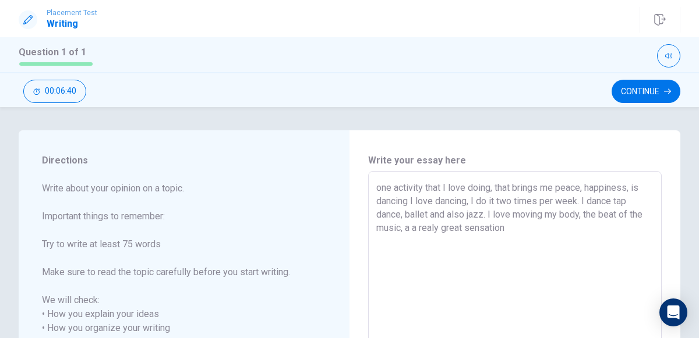
scroll to position [2, 0]
click at [608, 228] on textarea "one activity that I love doing, that brings me peace, happiness, is dancing I l…" at bounding box center [514, 340] width 277 height 323
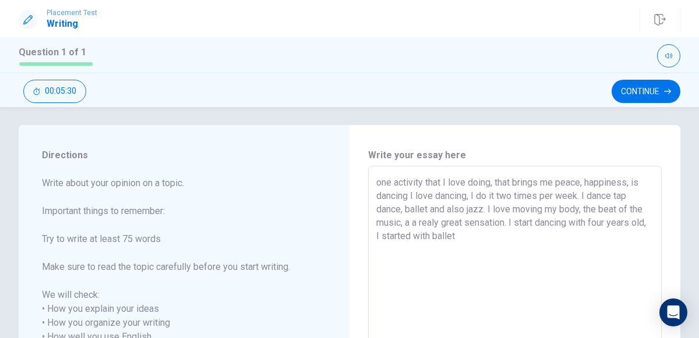
scroll to position [6, 0]
click at [485, 234] on textarea "one activity that I love doing, that brings me peace, happiness, is dancing I l…" at bounding box center [514, 336] width 277 height 323
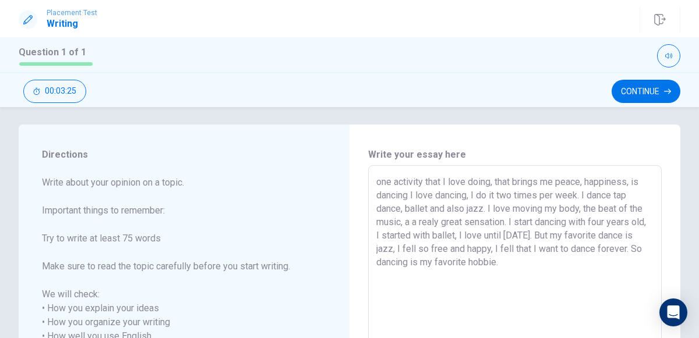
click at [382, 182] on textarea "one activity that I love doing, that brings me peace, happiness, is dancing I l…" at bounding box center [514, 336] width 277 height 323
click at [507, 260] on textarea "One activity that I love doing, that brings me peace, happiness, is dancing I l…" at bounding box center [514, 336] width 277 height 323
click at [411, 197] on textarea "One activity that I love doing, that brings me peace, happiness, is dancing I l…" at bounding box center [514, 336] width 277 height 323
click at [426, 211] on textarea "One activity that I love doing, that brings me peace, happiness, is dancing, I …" at bounding box center [514, 336] width 277 height 323
click at [430, 210] on textarea "One activity that I love doing, that brings me peace, happiness, is dancing, I …" at bounding box center [514, 336] width 277 height 323
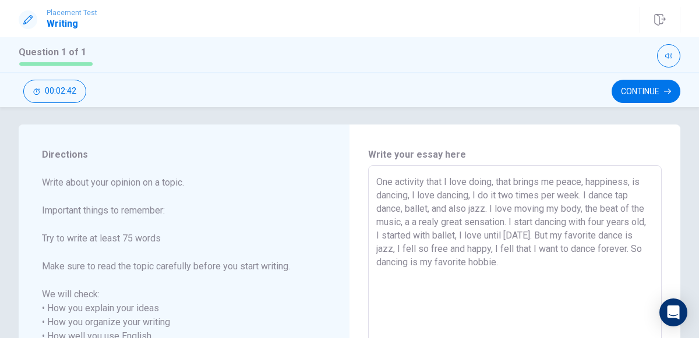
click at [411, 224] on textarea "One activity that I love doing, that brings me peace, happiness, is dancing, I …" at bounding box center [514, 336] width 277 height 323
click at [497, 236] on textarea "One activity that I love doing, that brings me peace, happiness, is dancing, I …" at bounding box center [514, 336] width 277 height 323
click at [501, 234] on textarea "One activity that I love doing, that brings me peace, happiness, is dancing, I …" at bounding box center [514, 336] width 277 height 323
click at [528, 248] on textarea "One activity that I love doing, that brings me peace, happiness, is dancing, I …" at bounding box center [514, 336] width 277 height 323
click at [423, 278] on textarea "One activity that I love doing, that brings me peace, happiness, is dancing, I …" at bounding box center [514, 336] width 277 height 323
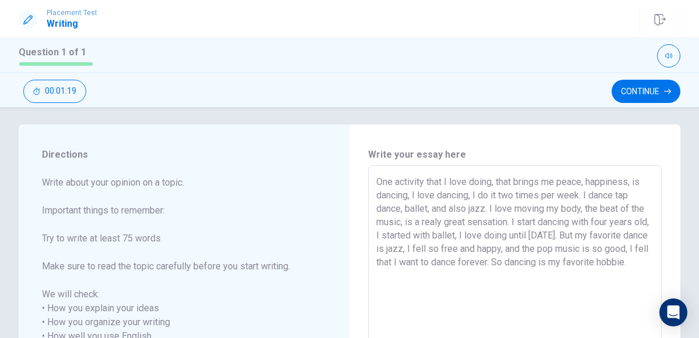
click at [508, 216] on textarea "One activity that I love doing, that brings me peace, happiness, is dancing, I …" at bounding box center [514, 336] width 277 height 323
click at [415, 272] on textarea "One activity that I love doing, that brings me peace, happiness, is dancing, I …" at bounding box center [514, 336] width 277 height 323
click at [656, 81] on button "Continue" at bounding box center [646, 91] width 69 height 23
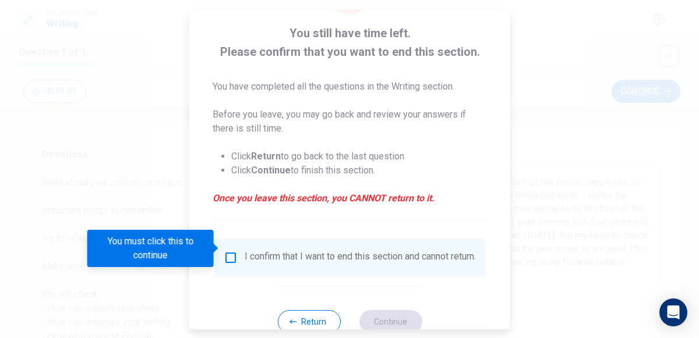
scroll to position [95, 0]
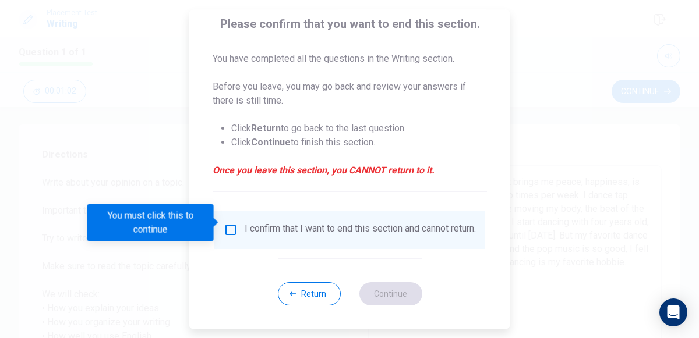
click at [224, 223] on input "You must click this to continue" at bounding box center [231, 230] width 14 height 14
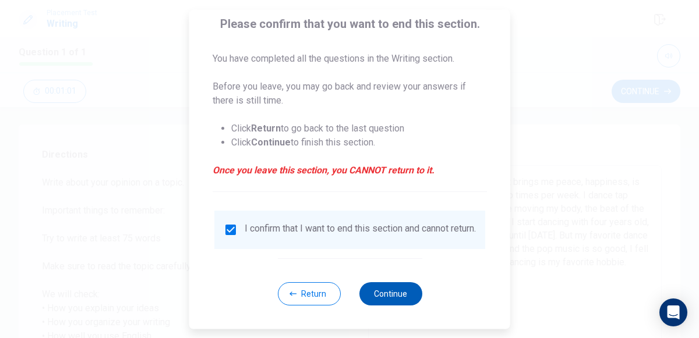
click at [375, 294] on button "Continue" at bounding box center [390, 293] width 63 height 23
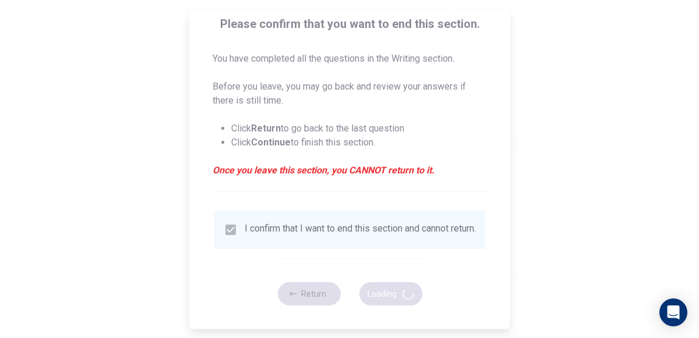
scroll to position [0, 0]
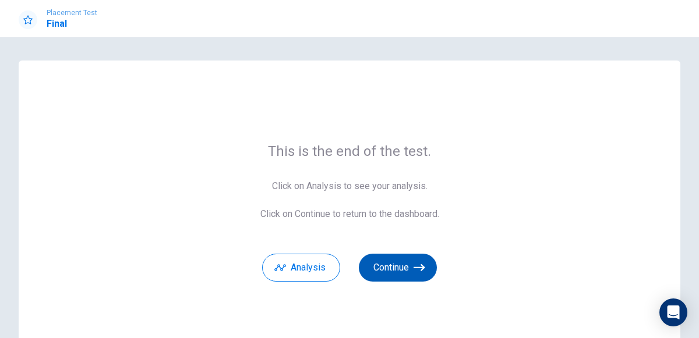
click at [422, 280] on button "Continue" at bounding box center [398, 268] width 78 height 28
